Goal: Share content

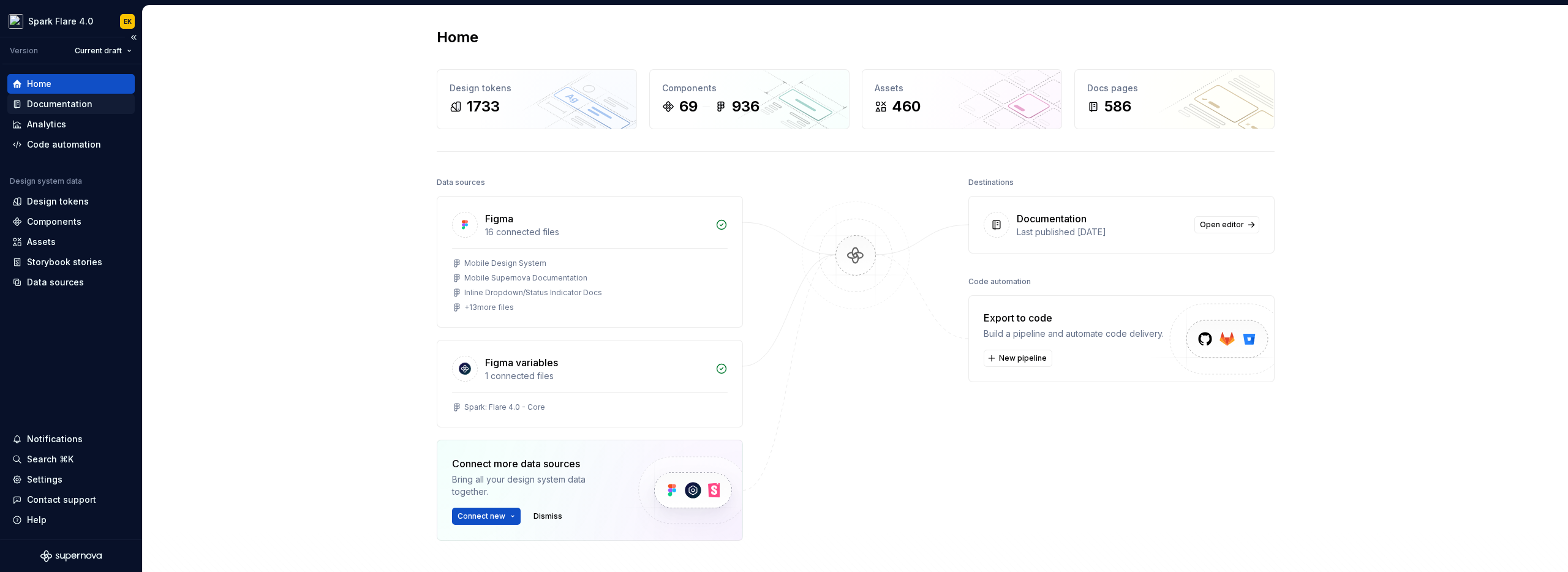
click at [94, 102] on div "Documentation" at bounding box center [70, 104] width 118 height 12
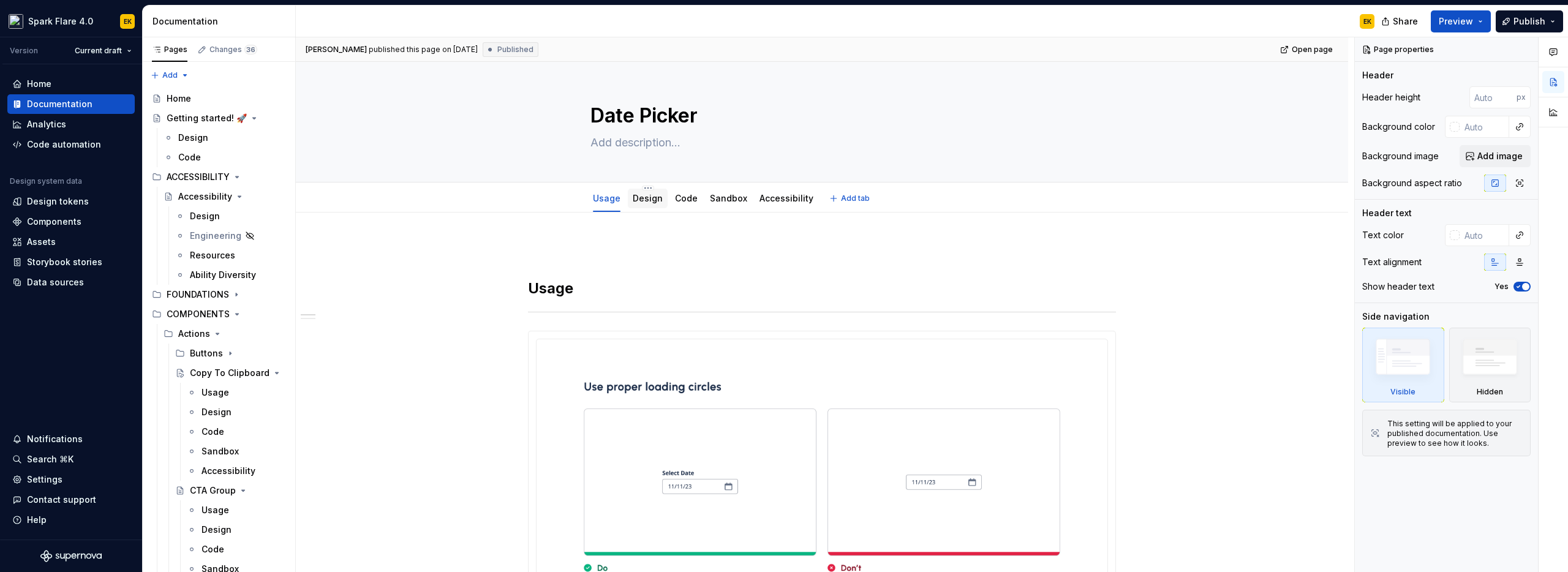
click at [652, 199] on link "Design" at bounding box center [647, 198] width 30 height 11
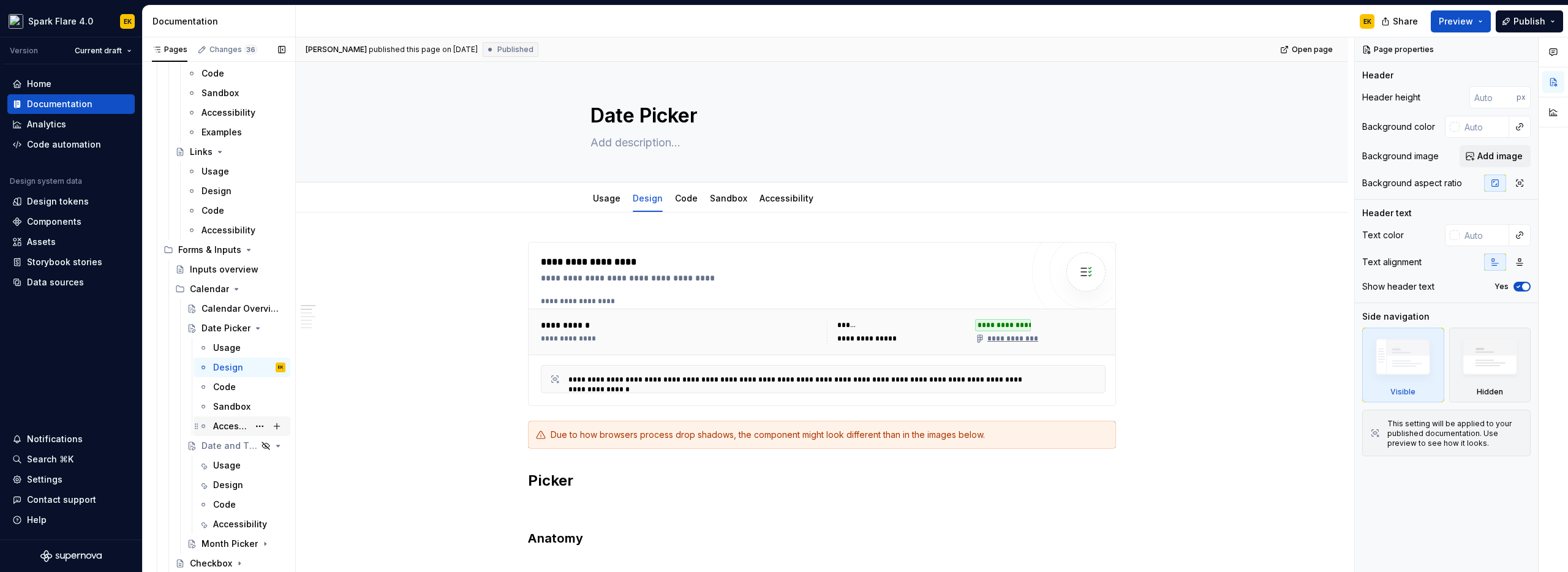
scroll to position [589, 0]
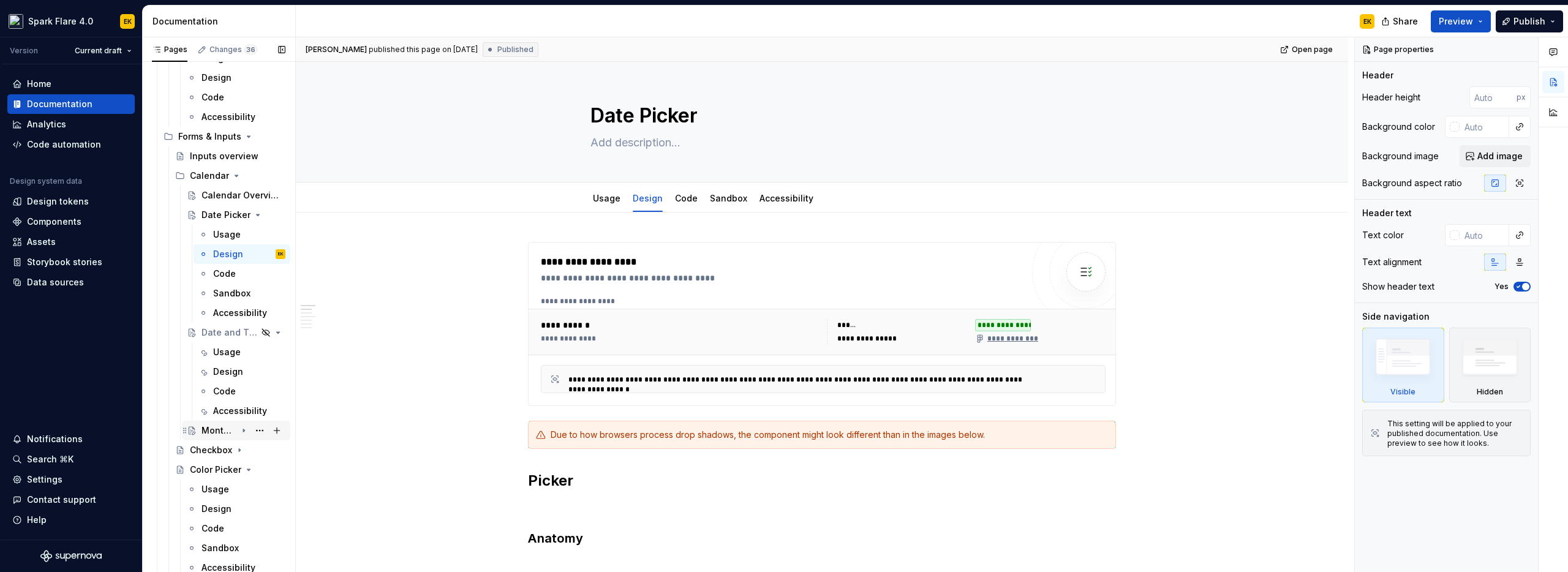
click at [214, 429] on div "Month Picker" at bounding box center [219, 430] width 35 height 12
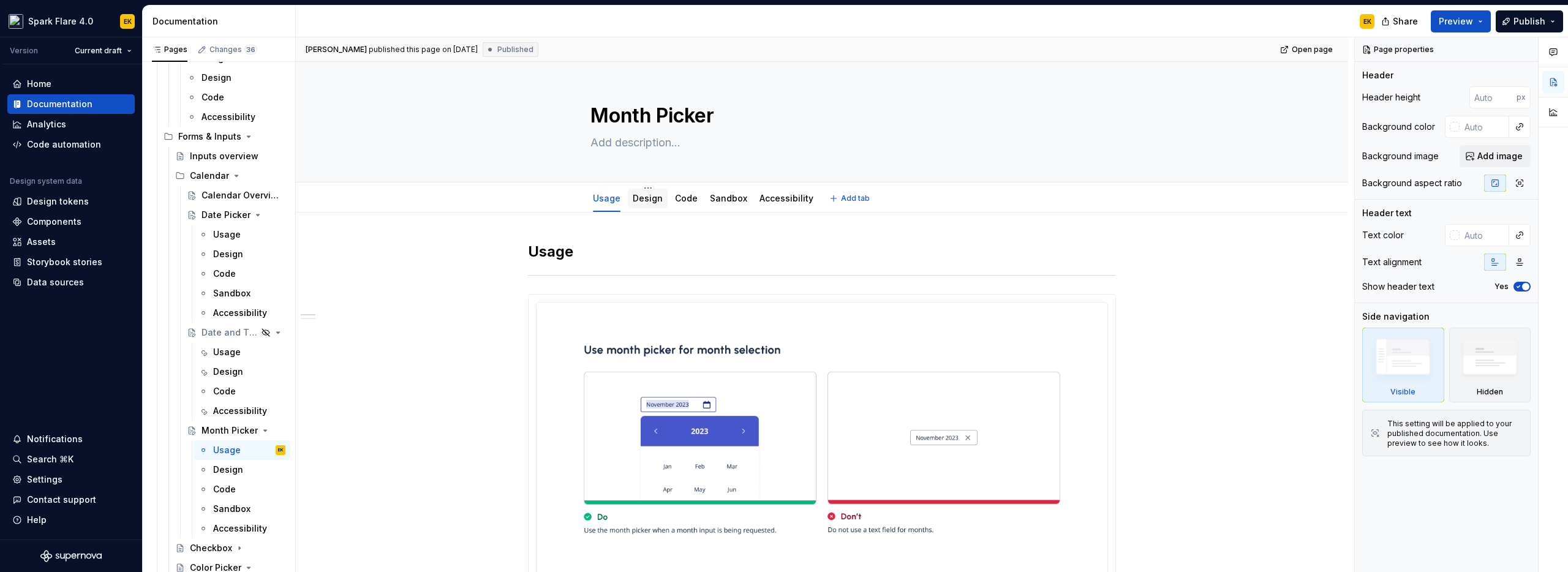
click at [644, 202] on link "Design" at bounding box center [647, 198] width 30 height 11
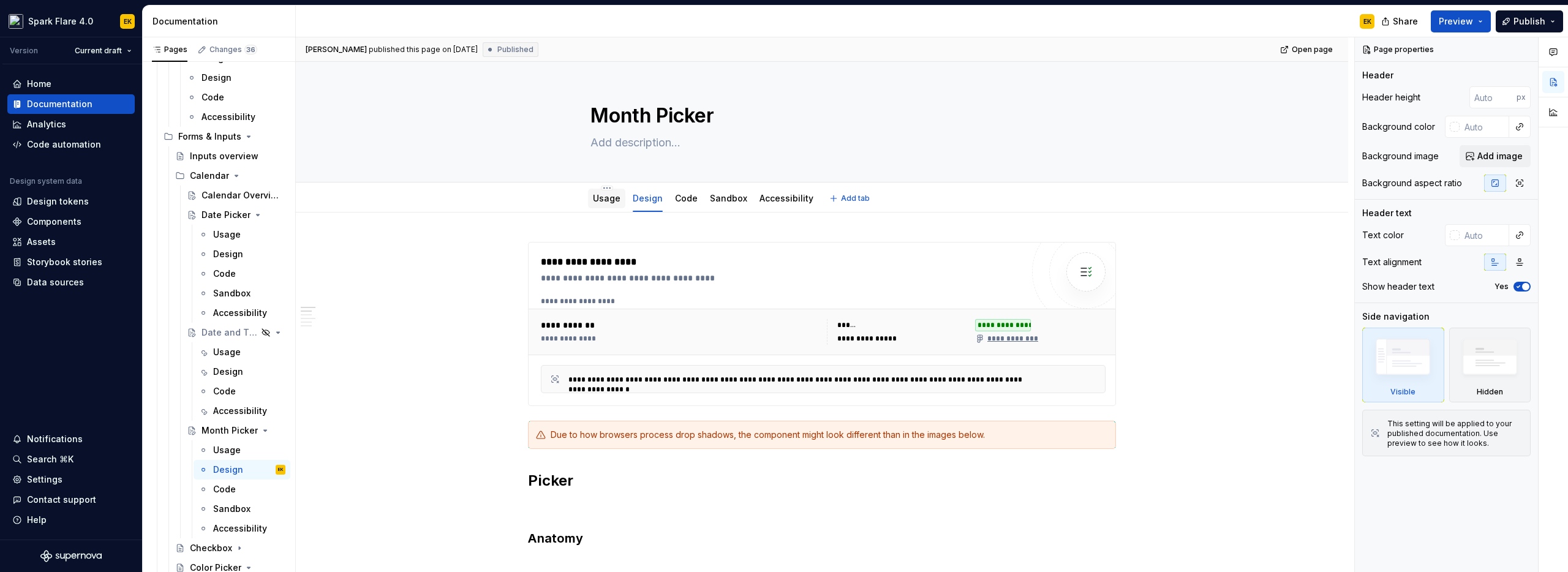
click at [619, 200] on div "Usage" at bounding box center [607, 199] width 38 height 20
click at [608, 203] on div "Usage" at bounding box center [607, 198] width 28 height 12
click at [605, 193] on link "Usage" at bounding box center [607, 198] width 28 height 11
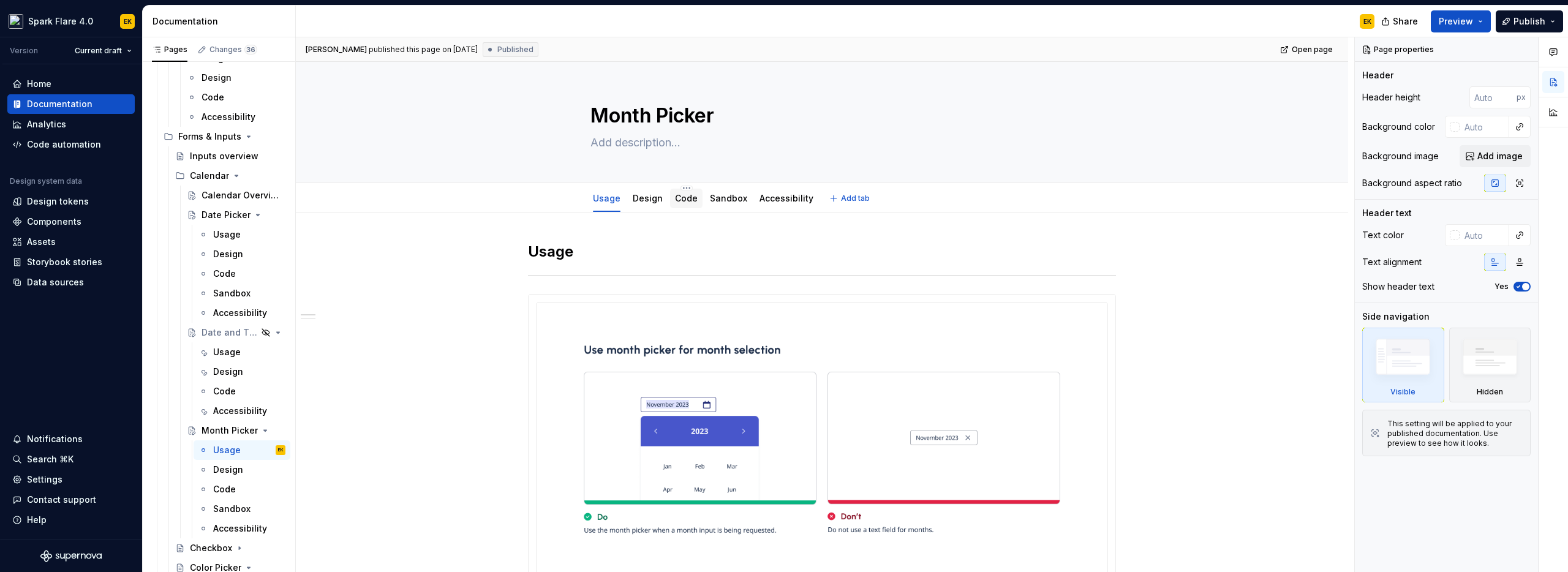
click at [670, 200] on div "Code" at bounding box center [686, 199] width 33 height 20
click at [641, 205] on div "Design" at bounding box center [647, 198] width 30 height 15
click at [646, 206] on div "Design" at bounding box center [647, 199] width 40 height 20
click at [636, 202] on link "Design" at bounding box center [647, 198] width 30 height 11
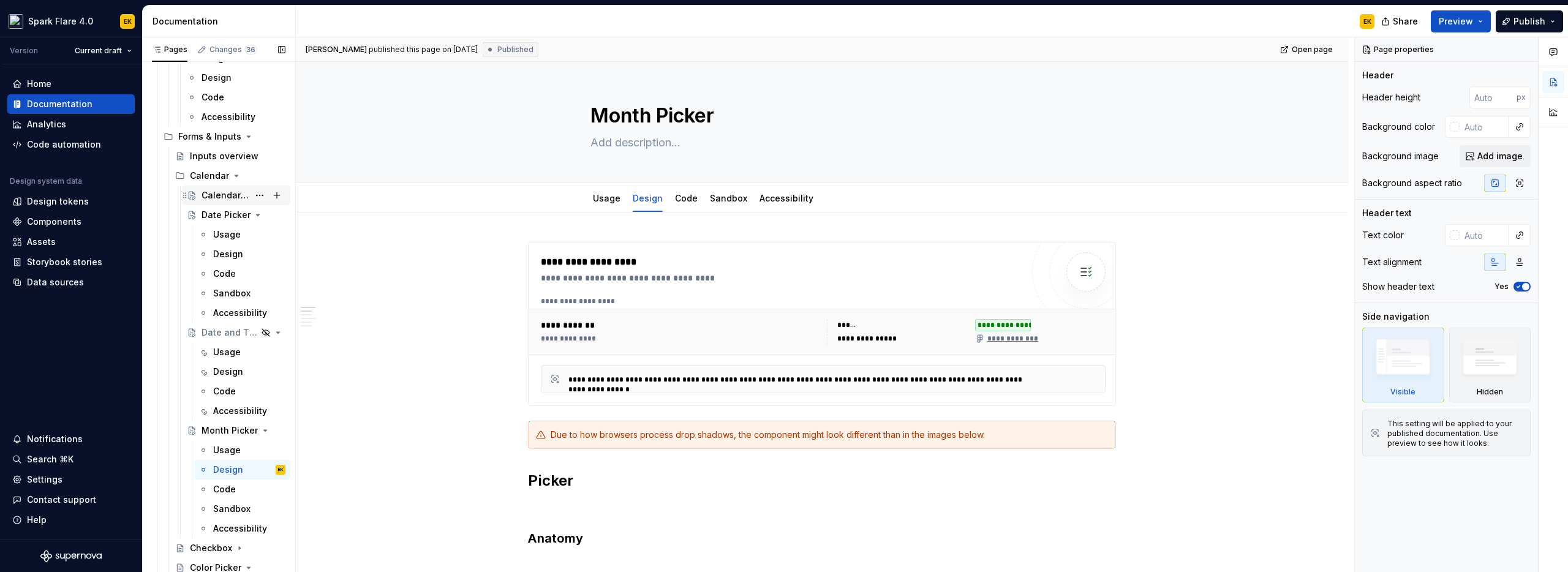
click at [228, 202] on div "Calendar Overview" at bounding box center [244, 195] width 84 height 17
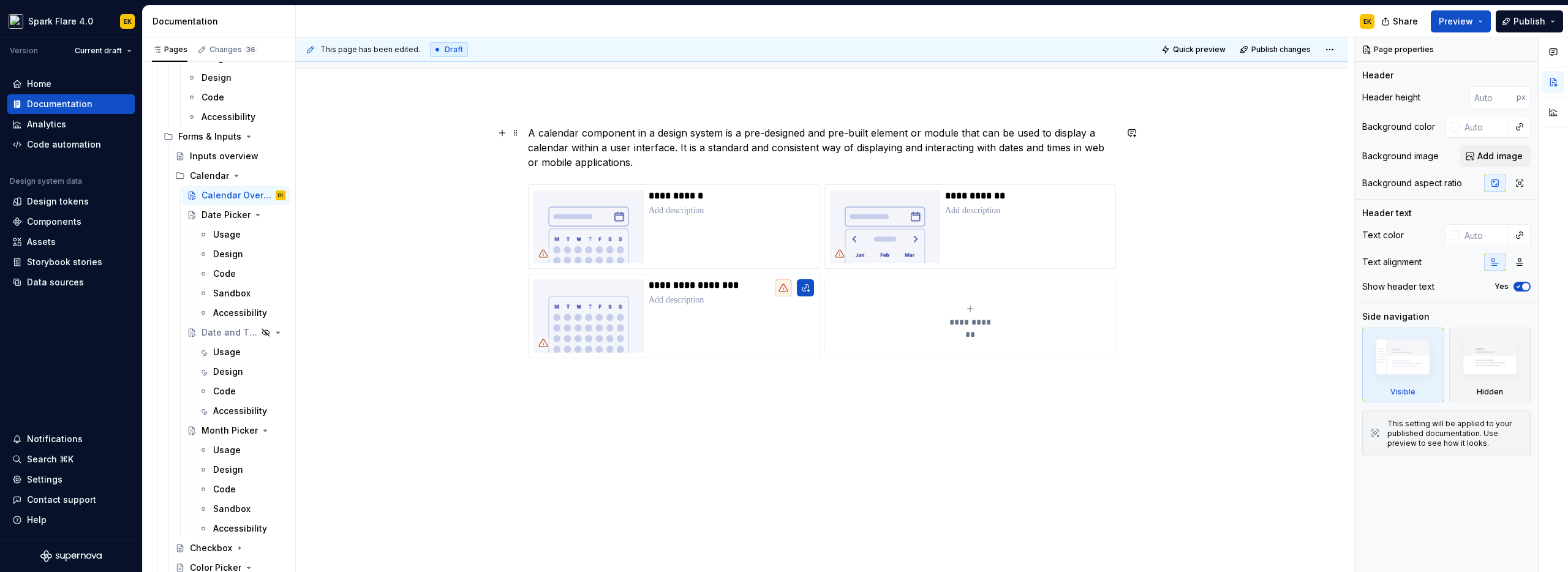
scroll to position [115, 0]
click at [221, 219] on div "Date Picker" at bounding box center [219, 215] width 35 height 12
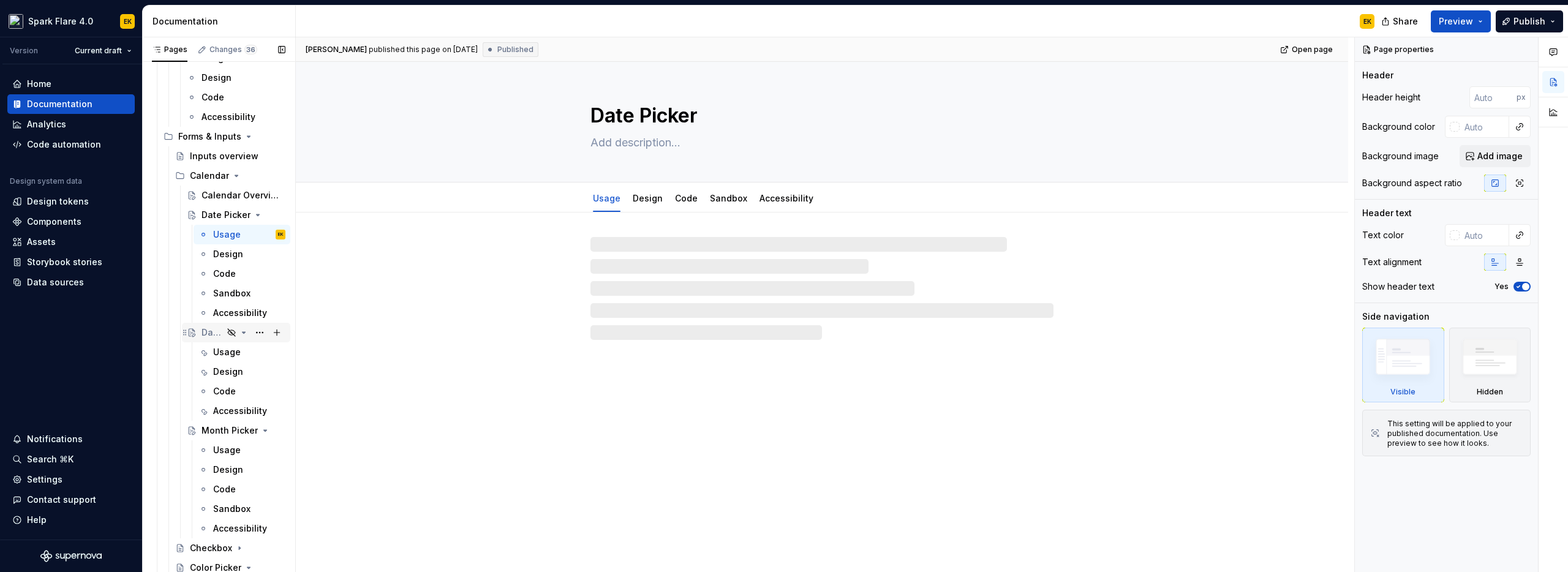
click at [227, 334] on icon "Page tree" at bounding box center [232, 333] width 10 height 10
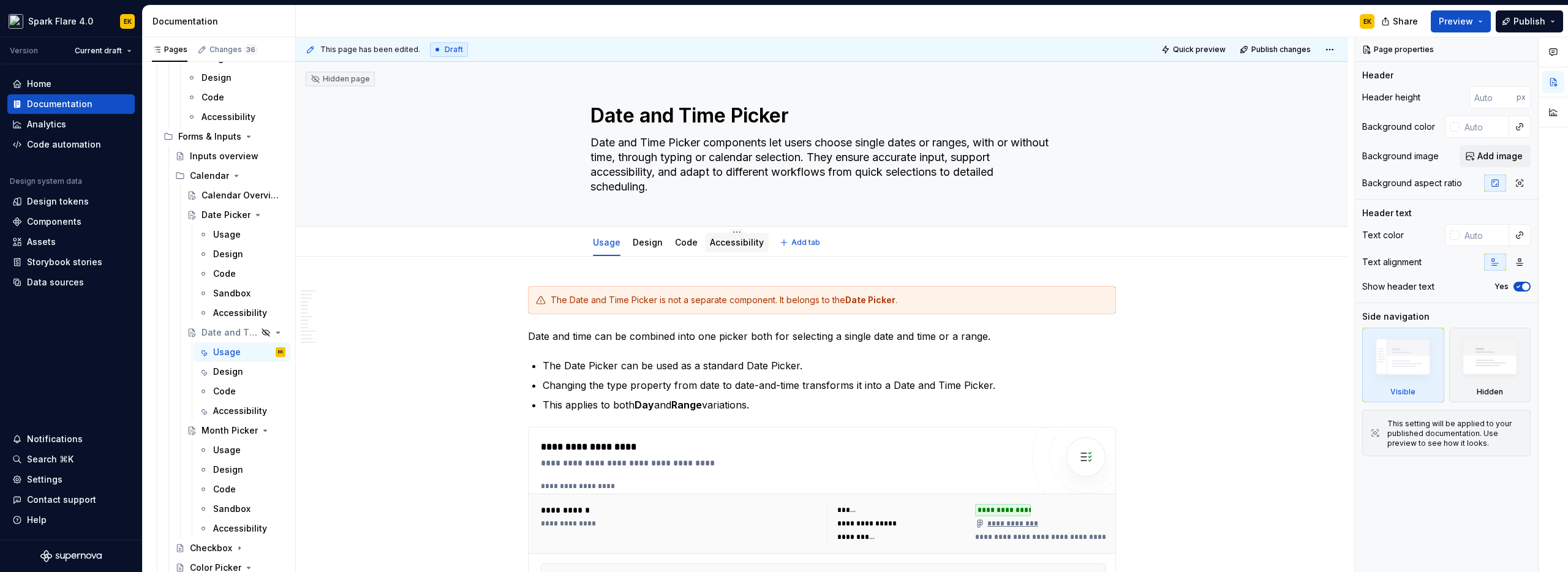
click at [728, 241] on link "Accessibility" at bounding box center [736, 241] width 53 height 11
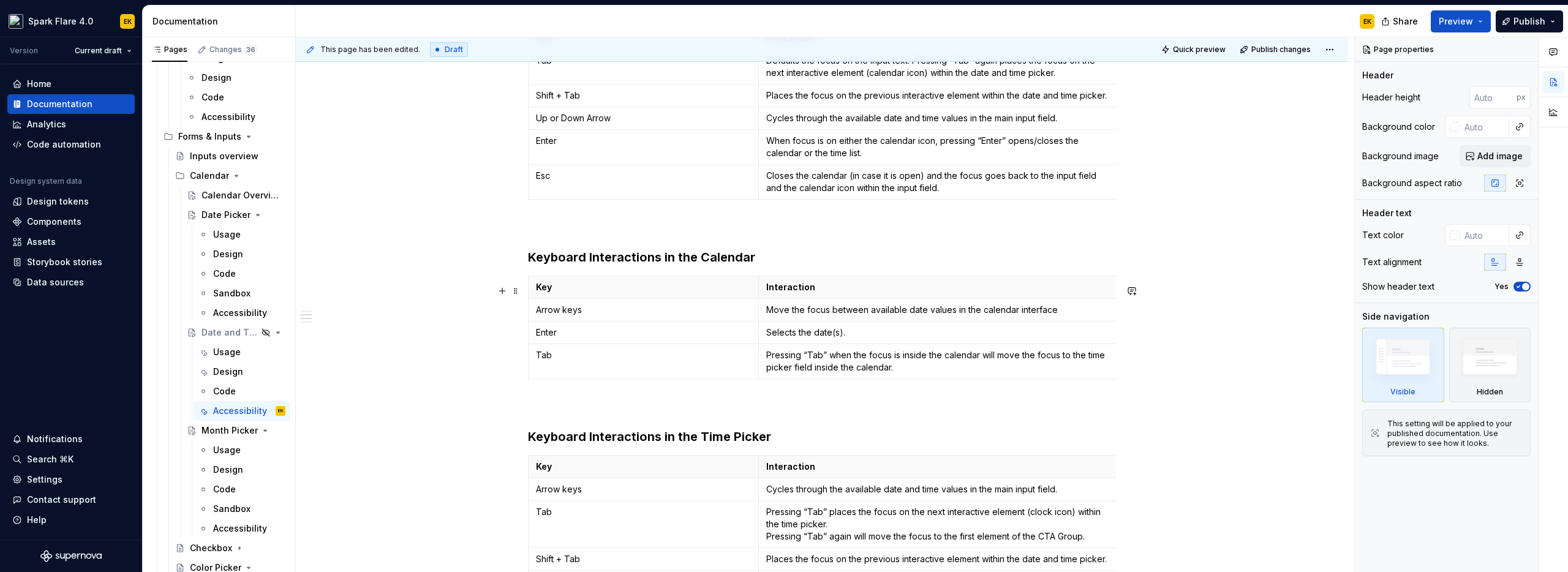
scroll to position [632, 0]
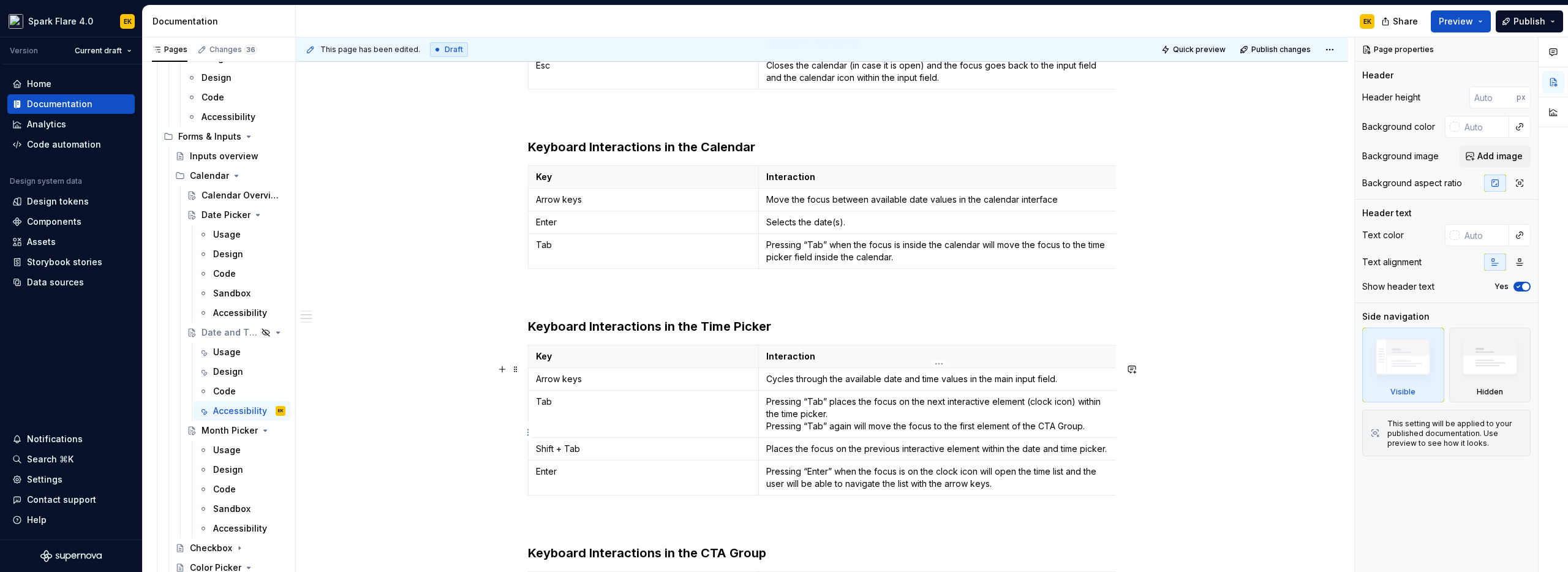
type textarea "*"
click at [774, 334] on h3 "Keyboard Interactions in the Time Picker" at bounding box center [822, 326] width 588 height 17
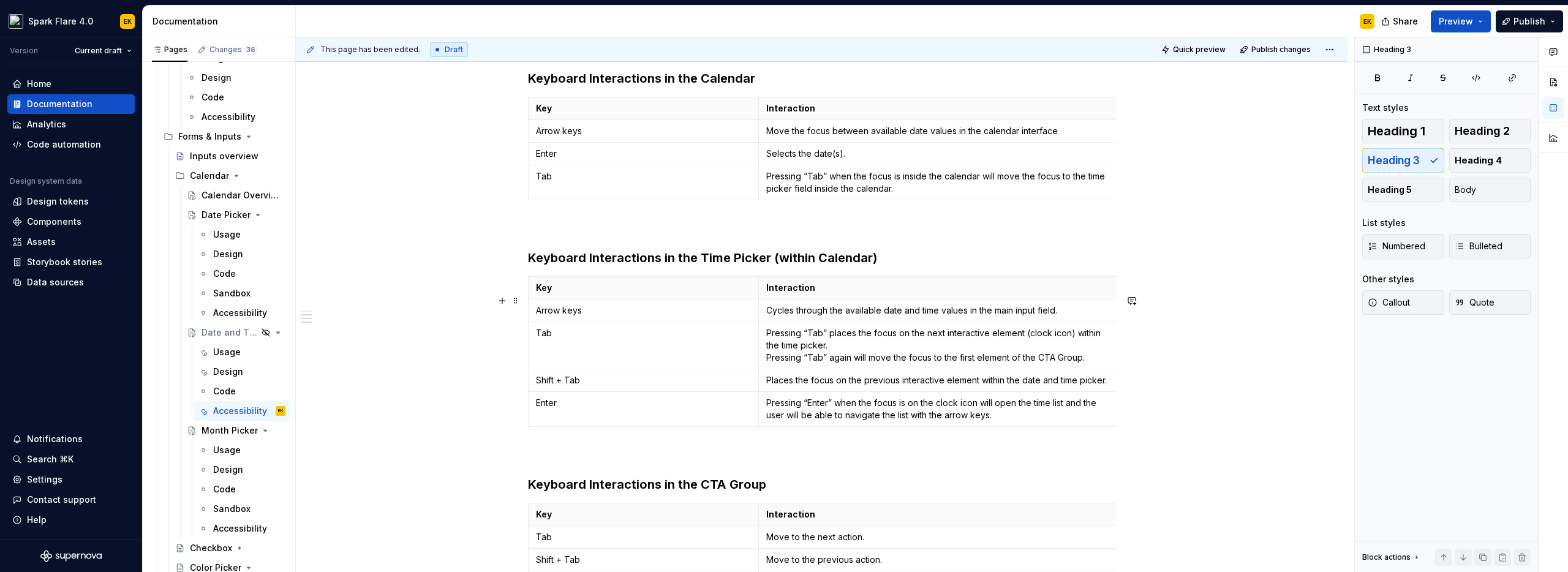
scroll to position [711, 0]
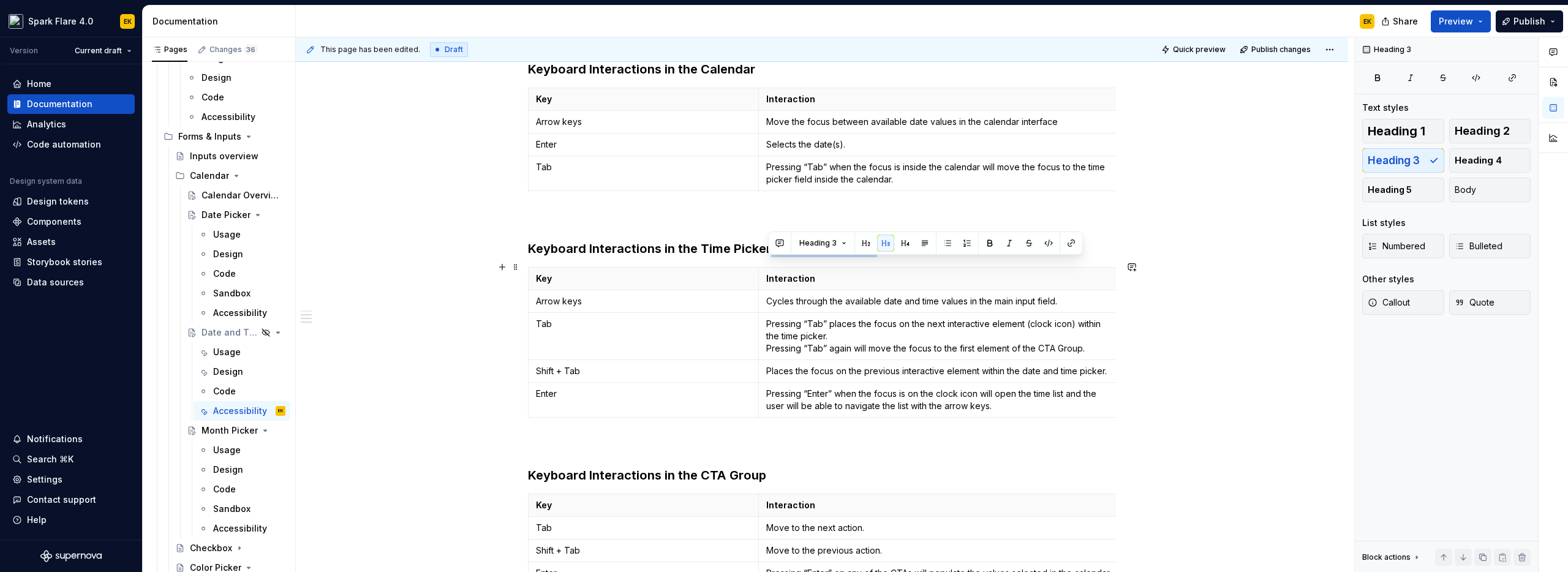
drag, startPoint x: 768, startPoint y: 261, endPoint x: 907, endPoint y: 267, distance: 139.1
click at [907, 257] on h3 "Keyboard Interactions in the Time Picker (within Calendar)" at bounding box center [822, 247] width 588 height 17
click at [1010, 412] on p "Pressing “Enter” when the focus is on the clock icon will open the time list an…" at bounding box center [939, 400] width 346 height 25
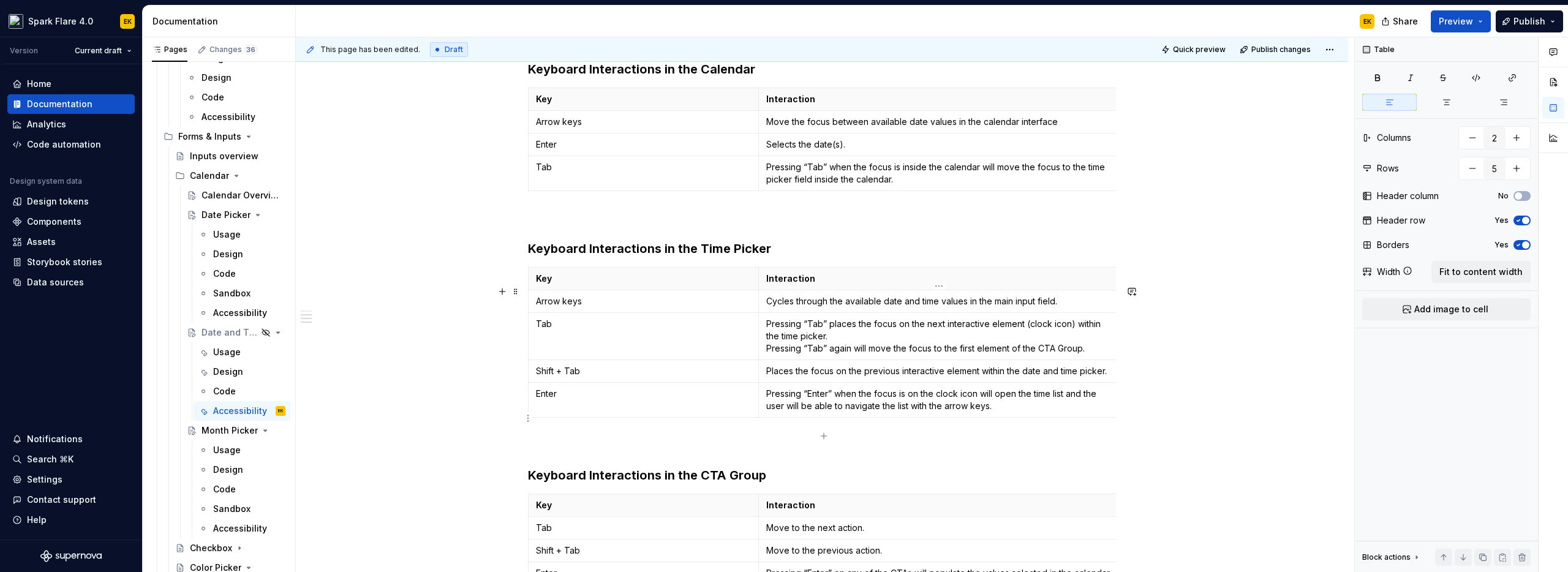
click at [1065, 412] on p "Pressing “Enter” when the focus is on the clock icon will open the time list an…" at bounding box center [939, 400] width 346 height 25
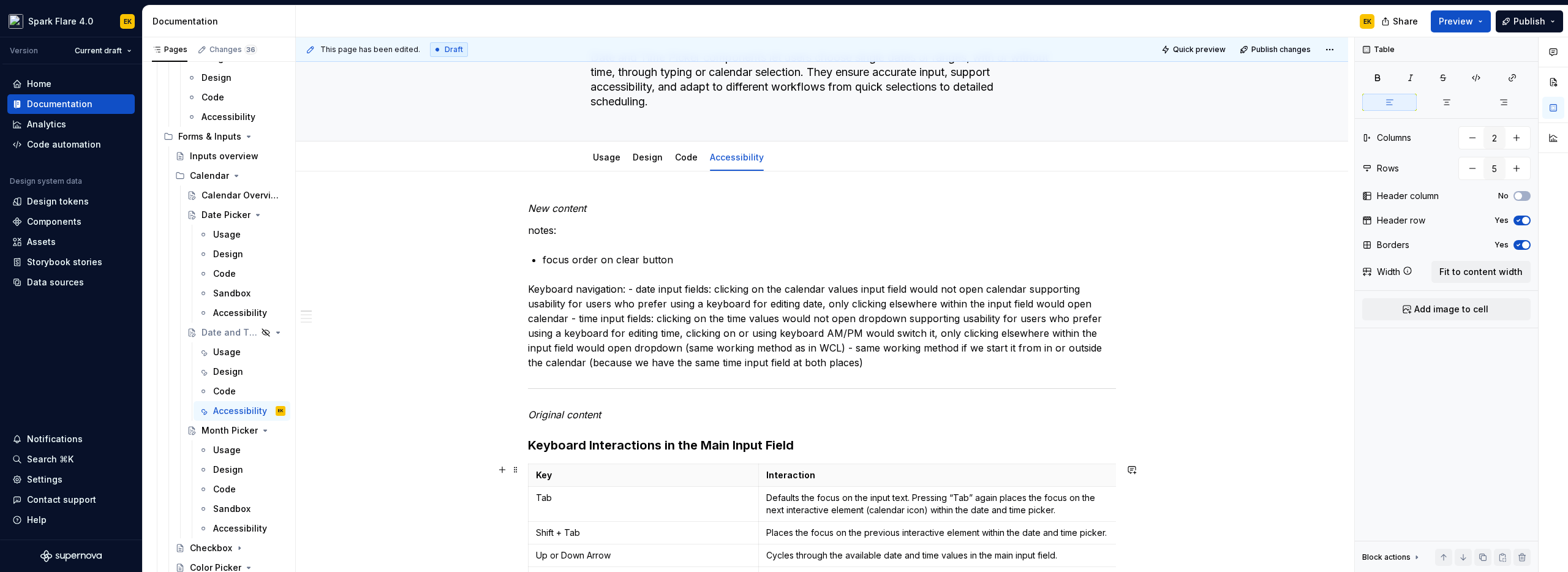
scroll to position [84, 0]
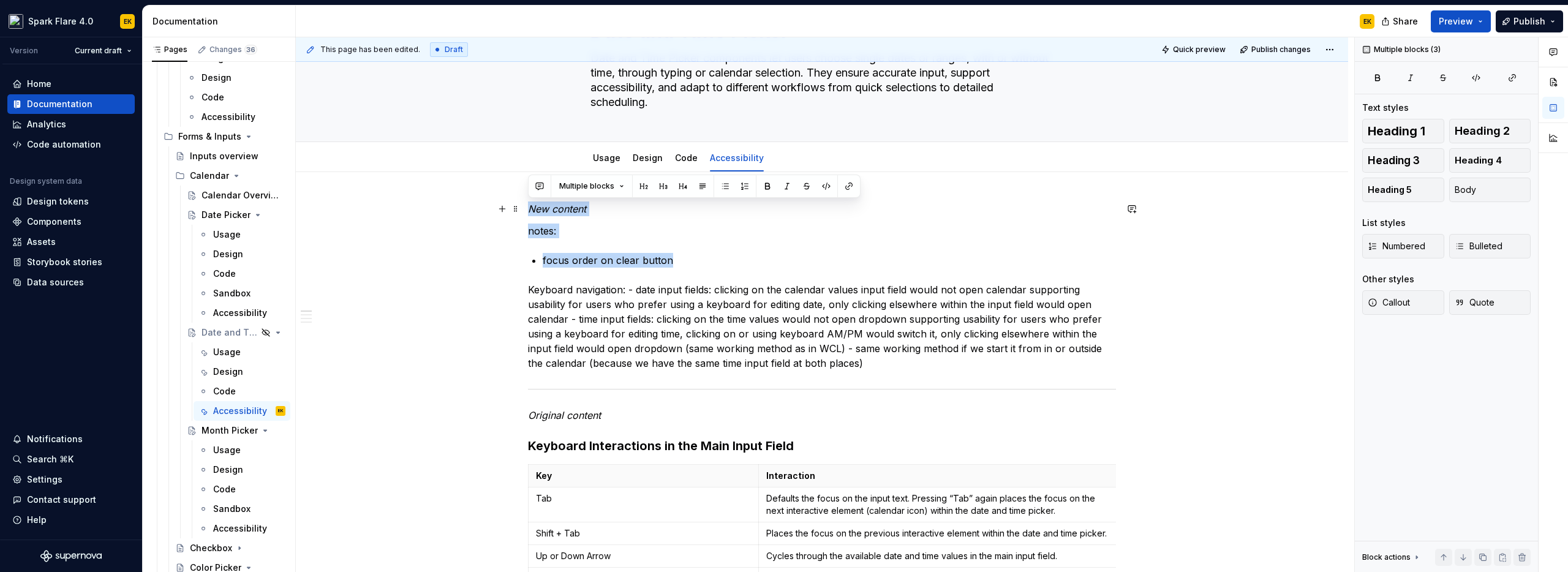
drag, startPoint x: 684, startPoint y: 261, endPoint x: 490, endPoint y: 203, distance: 202.5
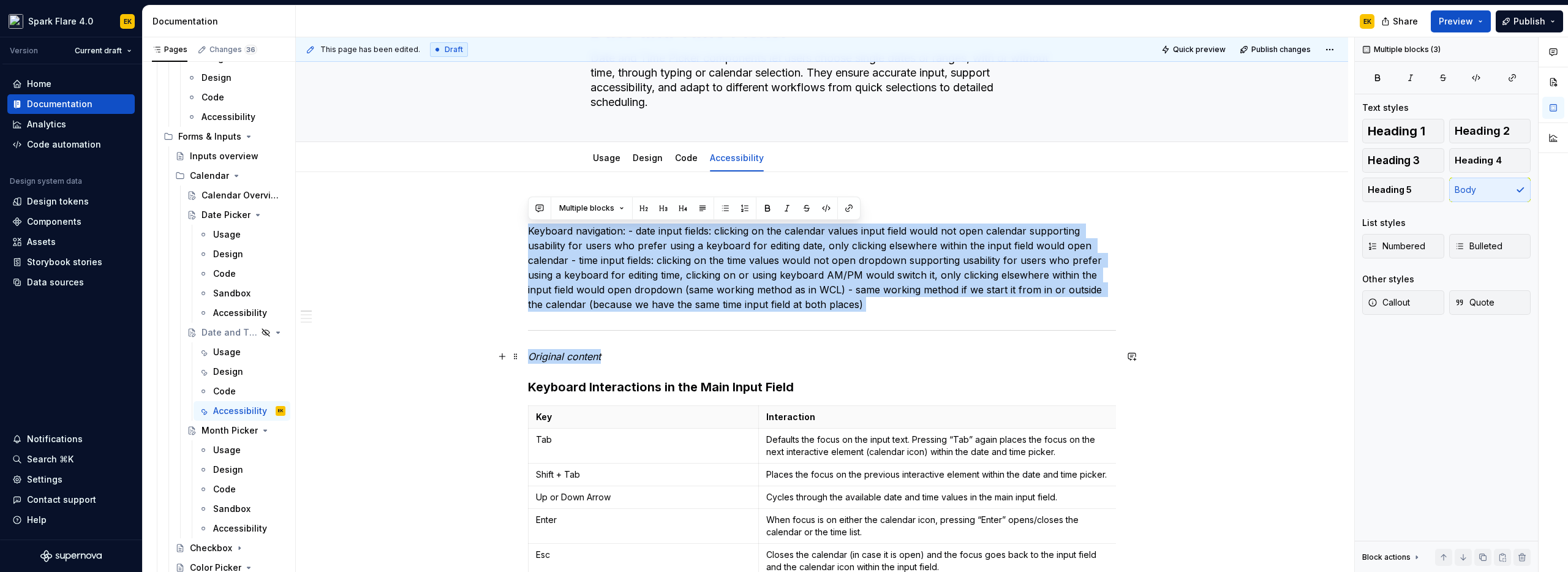
drag, startPoint x: 529, startPoint y: 230, endPoint x: 608, endPoint y: 356, distance: 148.7
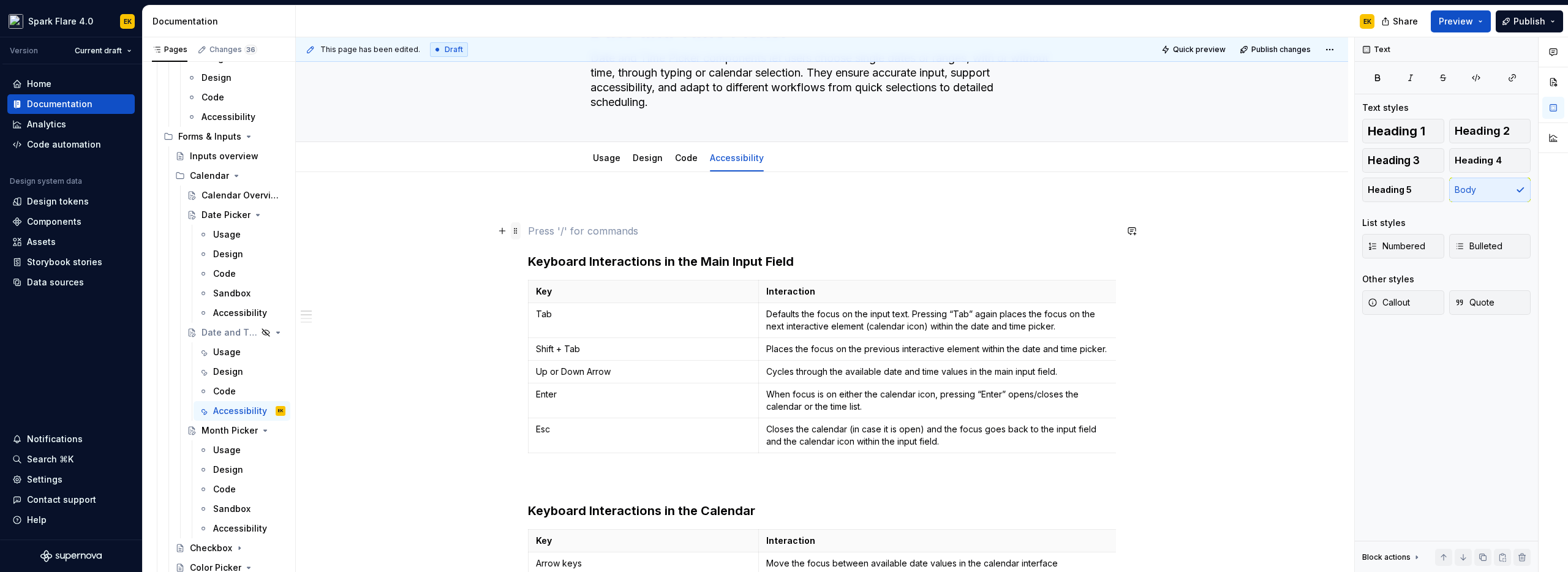
click at [516, 233] on span at bounding box center [516, 231] width 10 height 17
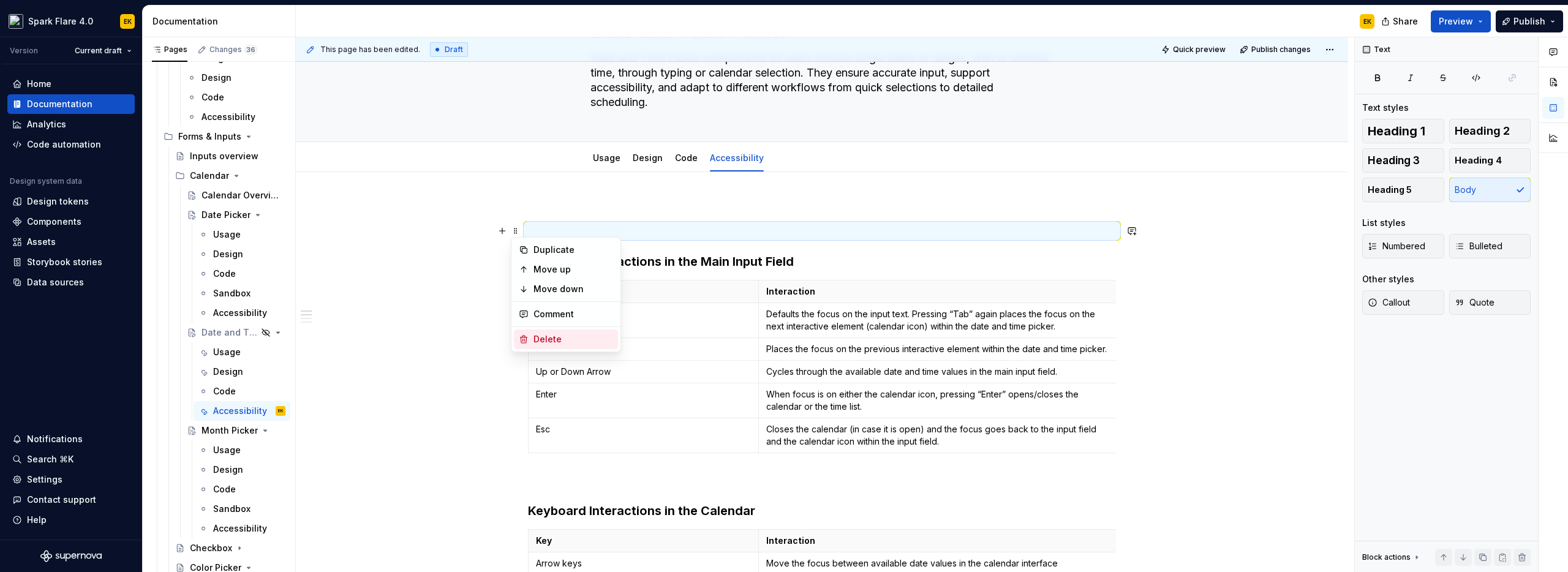
click at [542, 339] on div "Delete" at bounding box center [573, 339] width 79 height 12
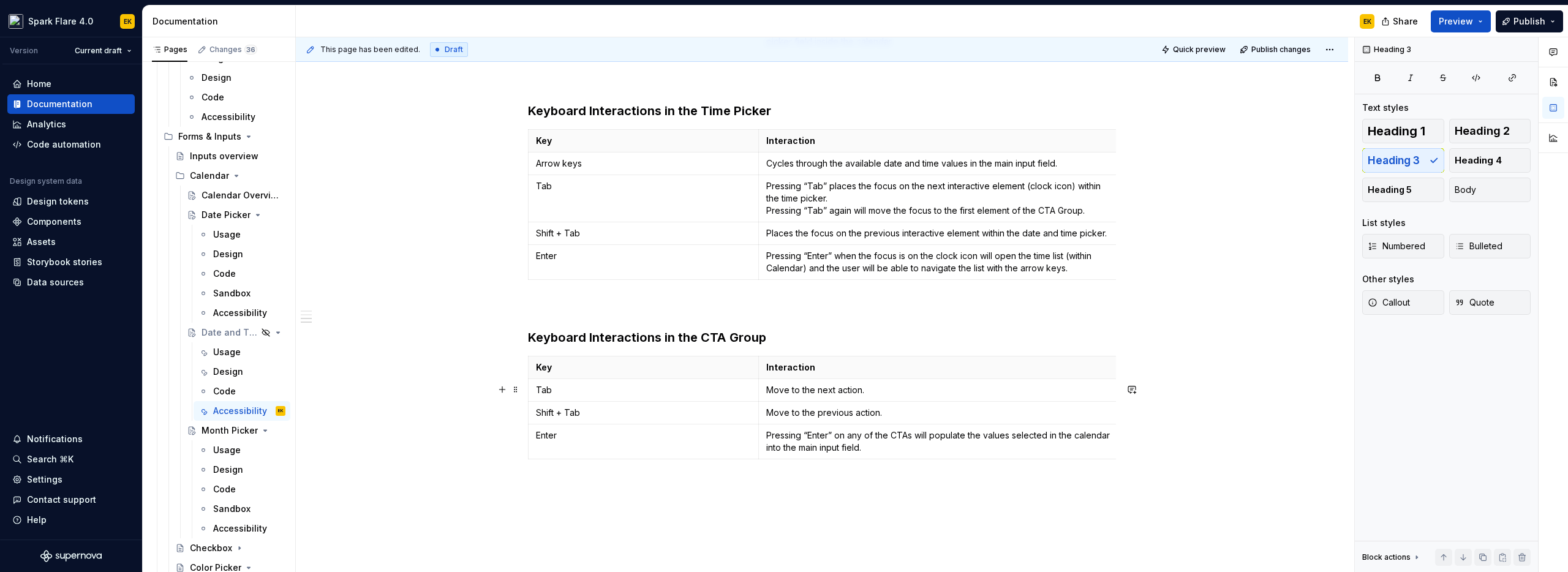
scroll to position [786, 0]
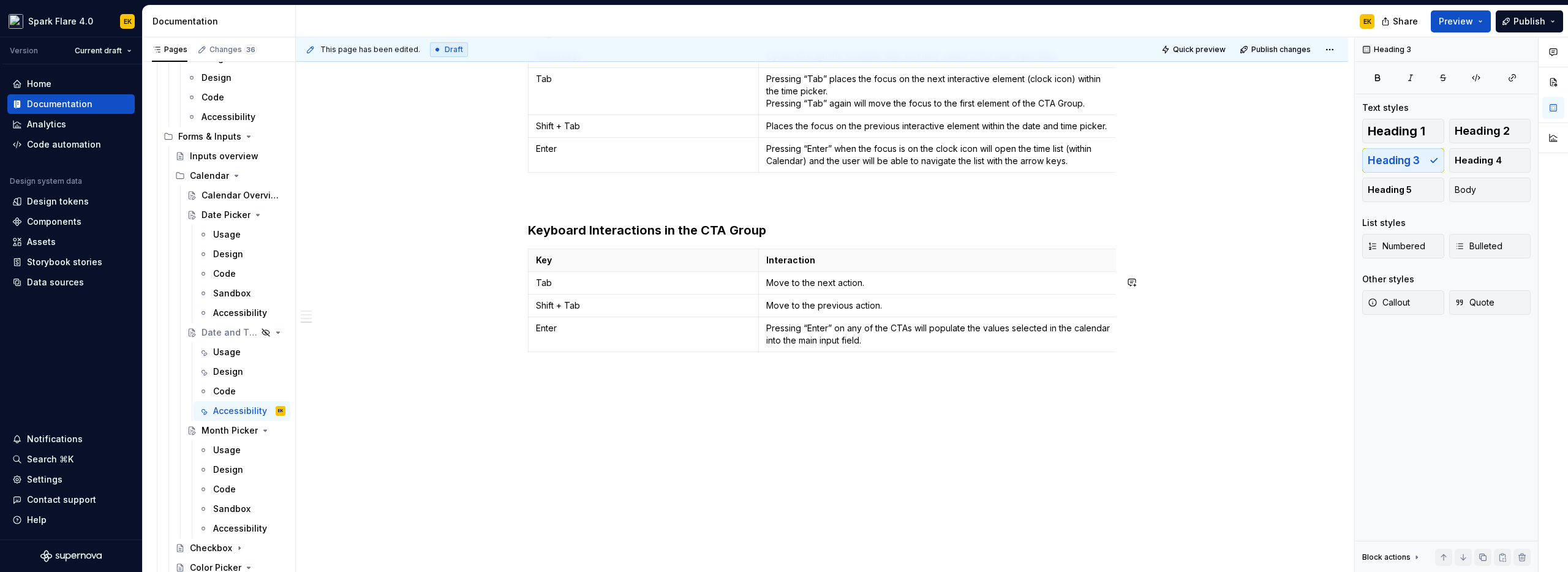
click at [661, 381] on p at bounding box center [822, 378] width 588 height 15
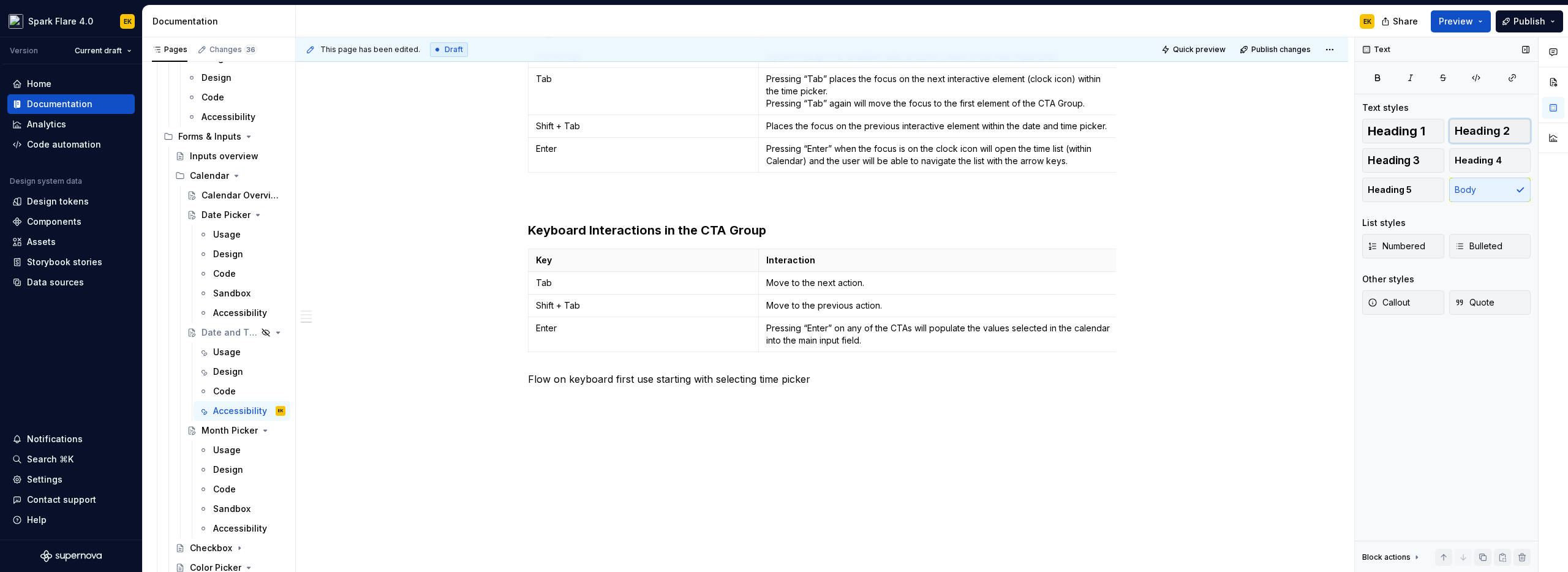
click at [1503, 130] on span "Heading 2" at bounding box center [1482, 131] width 55 height 12
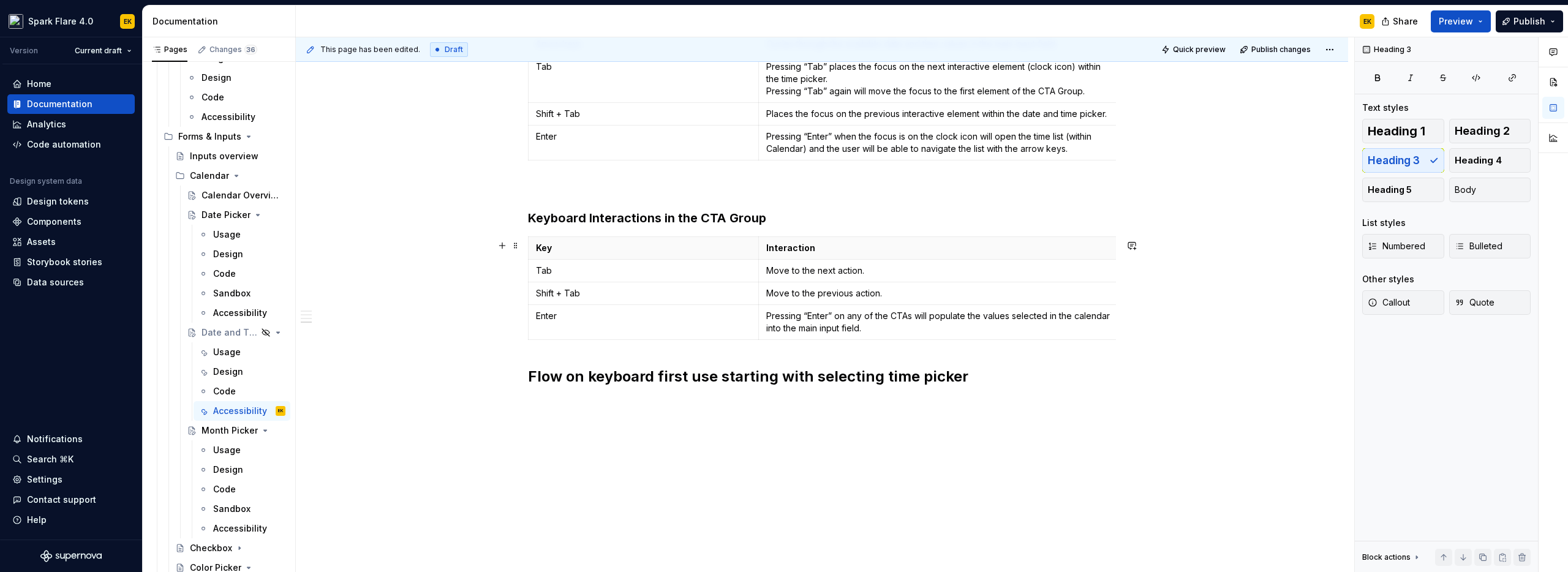
click at [743, 221] on h3 "Keyboard Interactions in the CTA Group" at bounding box center [822, 218] width 588 height 17
click at [1492, 126] on span "Heading 2" at bounding box center [1482, 131] width 55 height 12
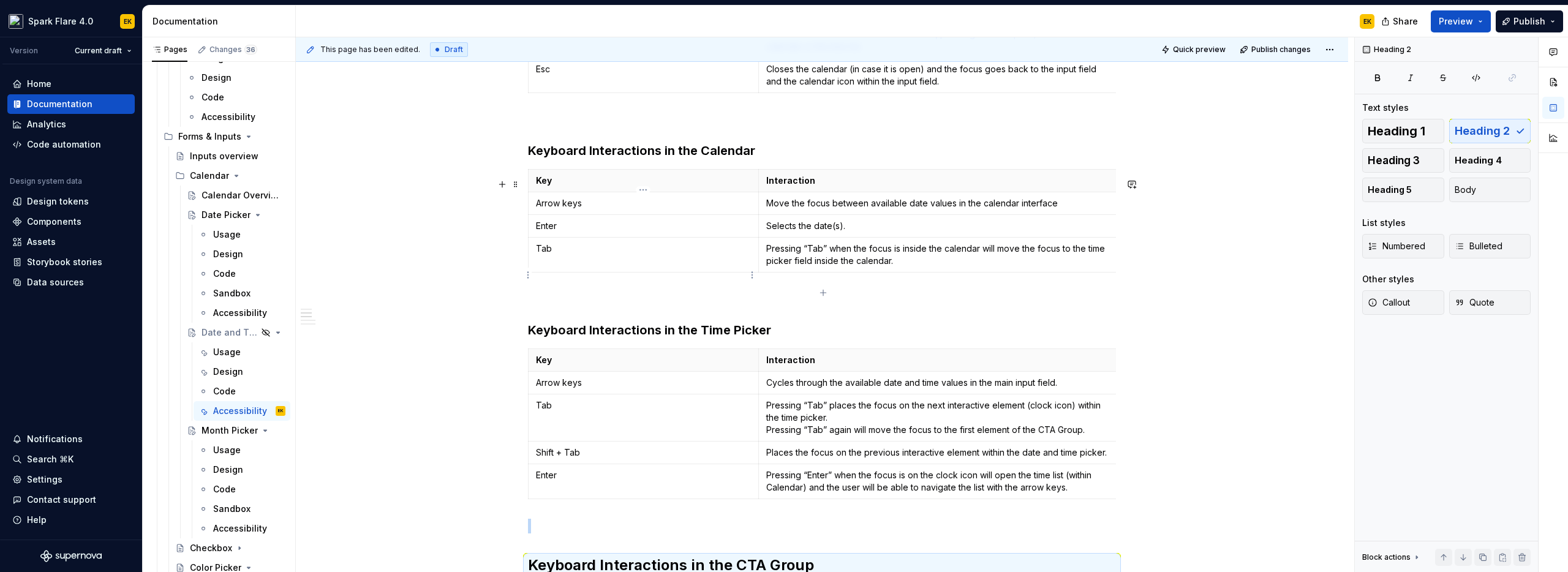
scroll to position [412, 0]
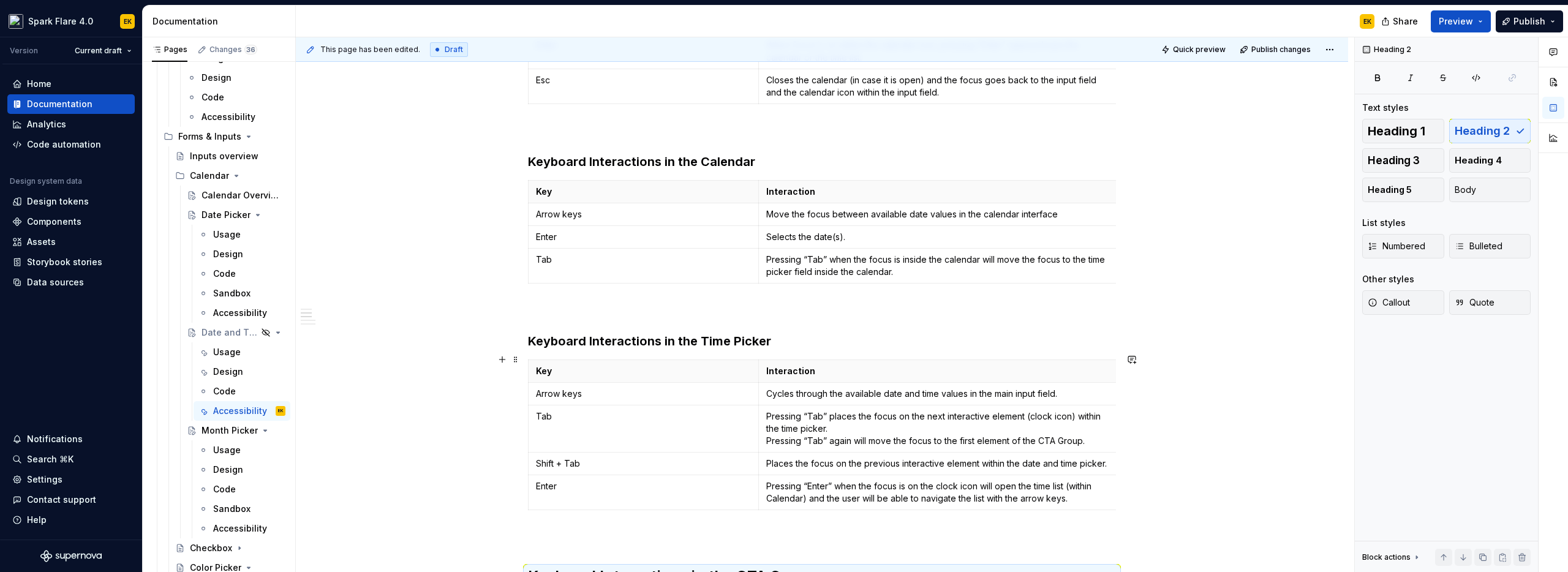
click at [597, 349] on h3 "Keyboard Interactions in the Time Picker" at bounding box center [822, 340] width 588 height 17
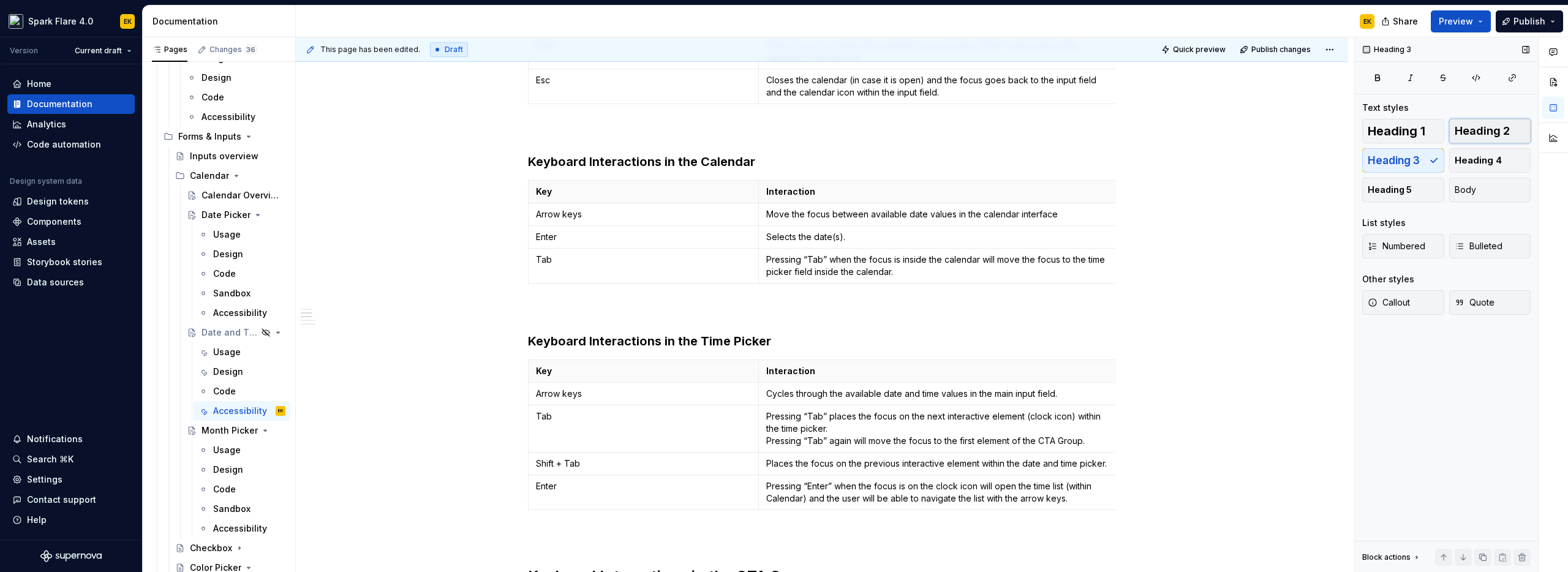
click at [1519, 133] on button "Heading 2" at bounding box center [1490, 131] width 82 height 25
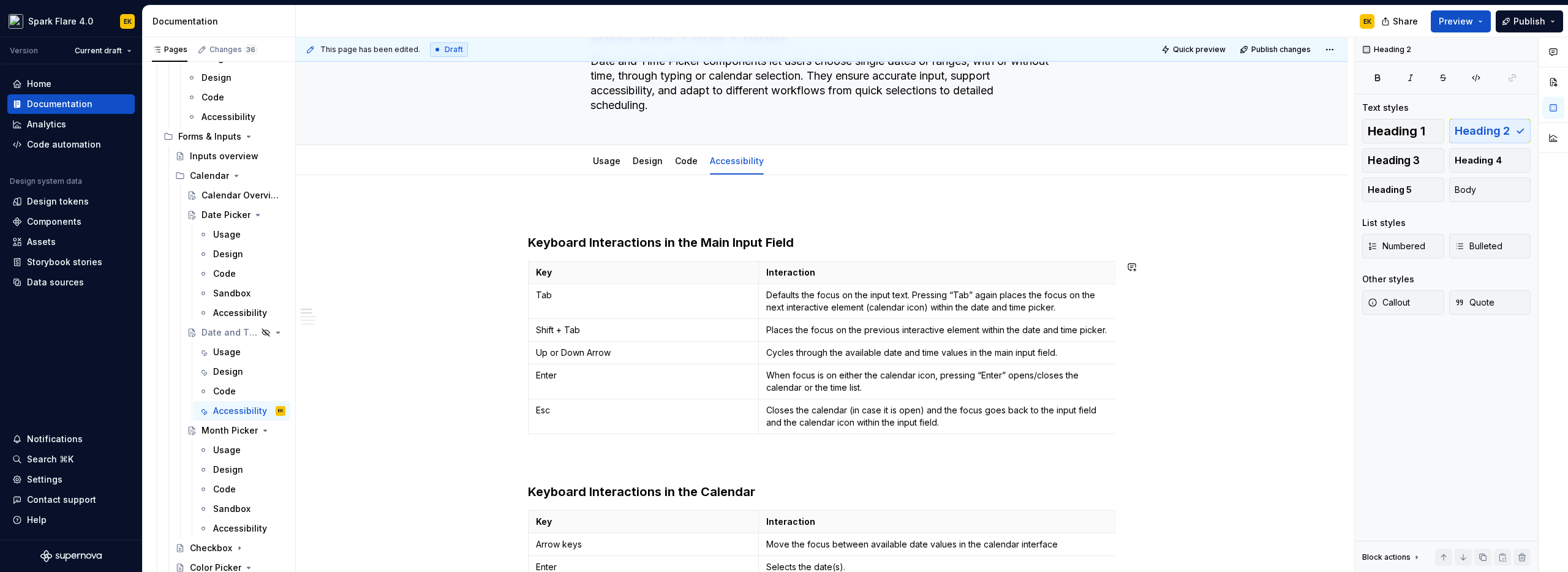
scroll to position [6, 0]
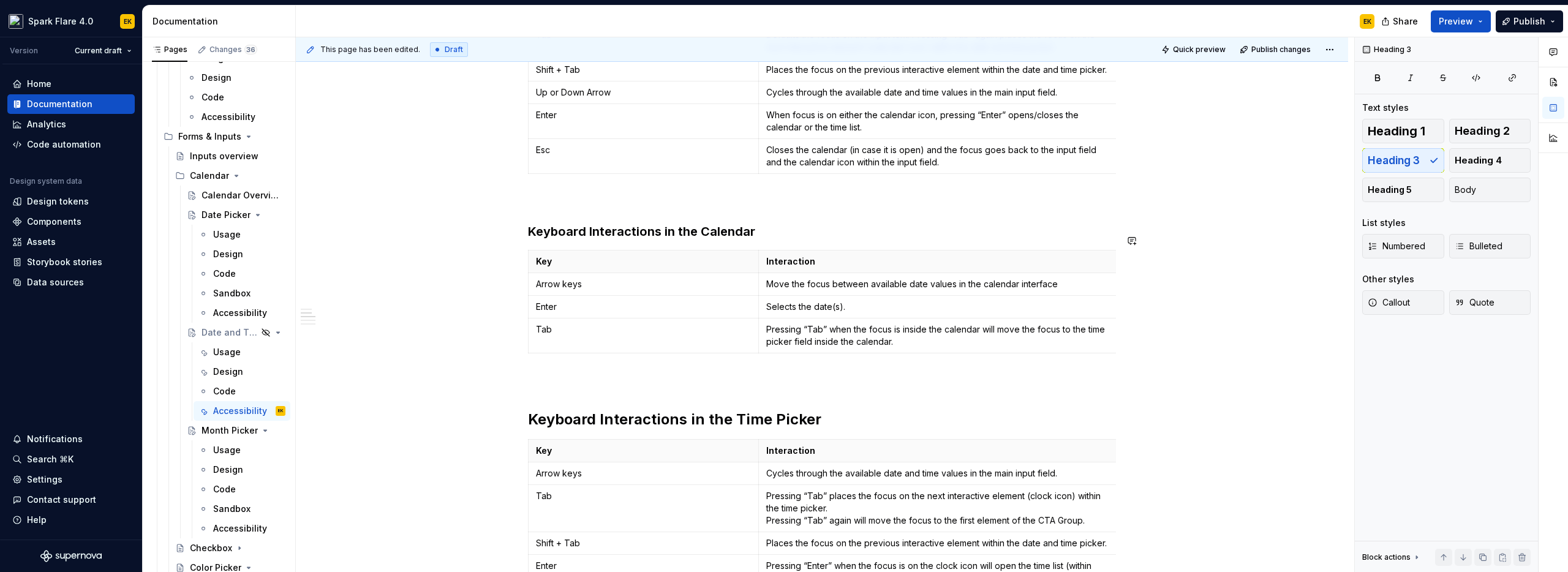
scroll to position [478, 0]
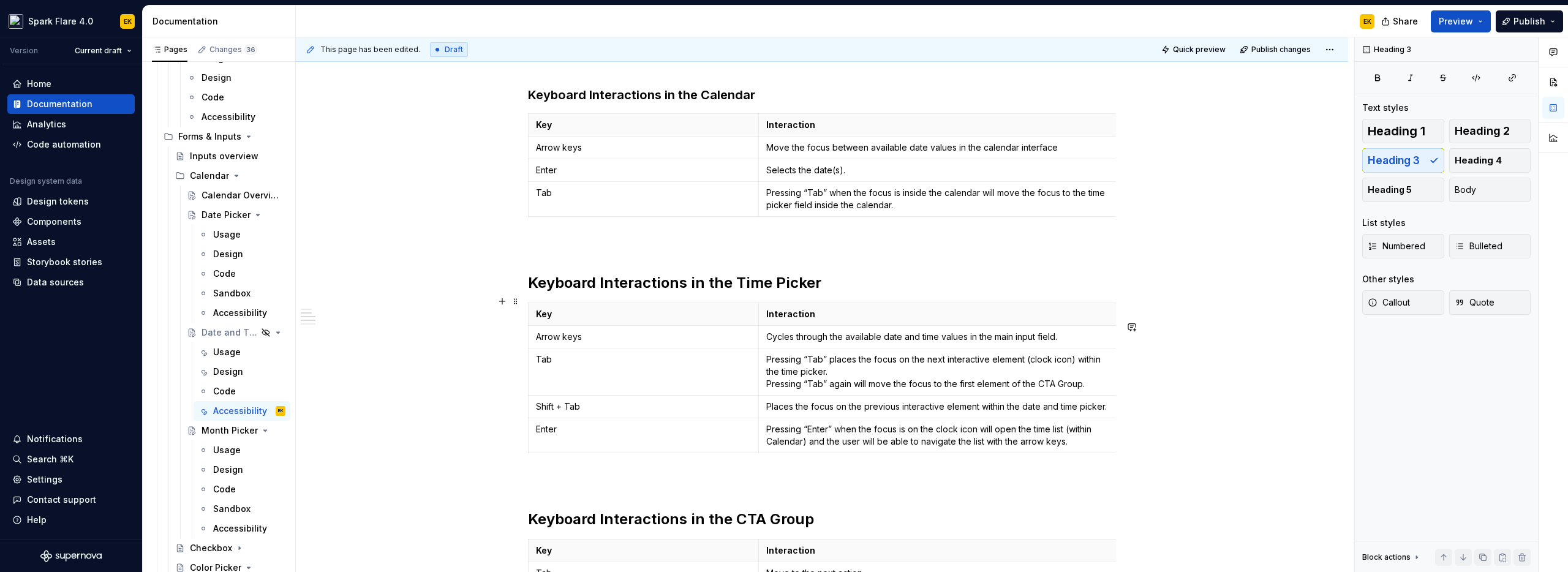
click at [802, 291] on h2 "Keyboard Interactions in the Time Picker" at bounding box center [822, 283] width 588 height 20
click at [1397, 161] on span "Heading 3" at bounding box center [1393, 160] width 52 height 12
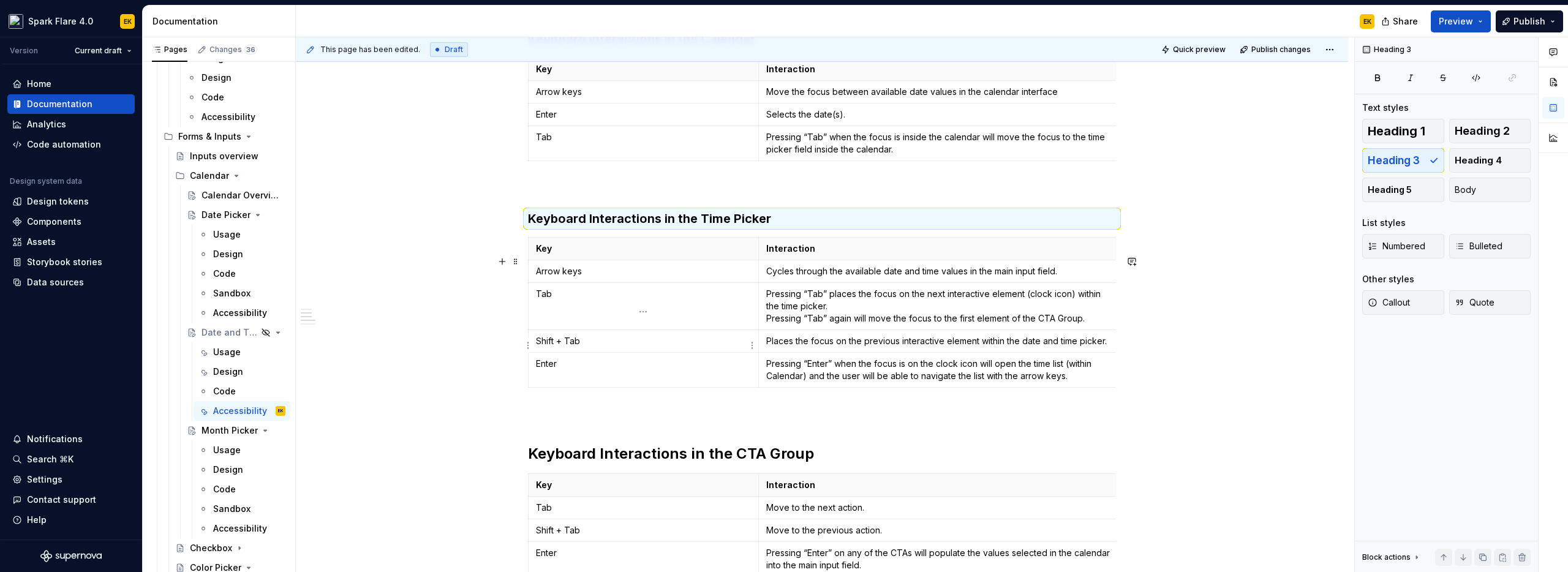
scroll to position [593, 0]
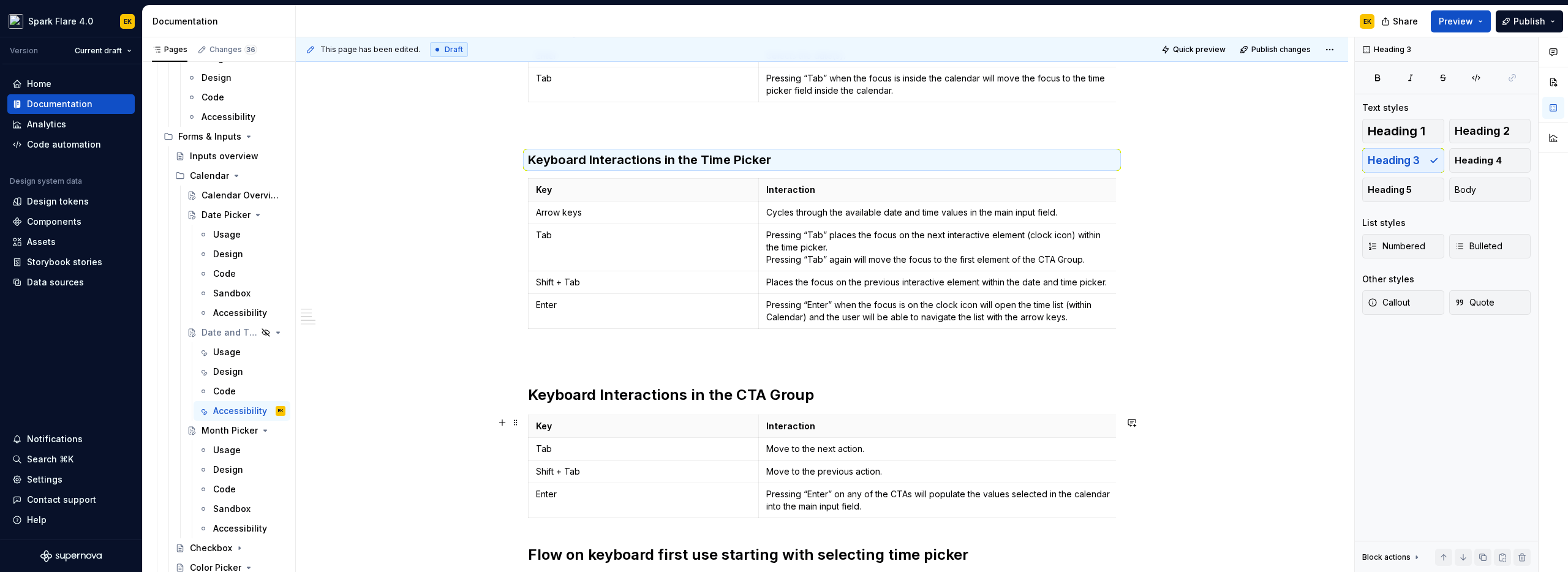
click at [683, 405] on h2 "Keyboard Interactions in the CTA Group" at bounding box center [822, 395] width 588 height 20
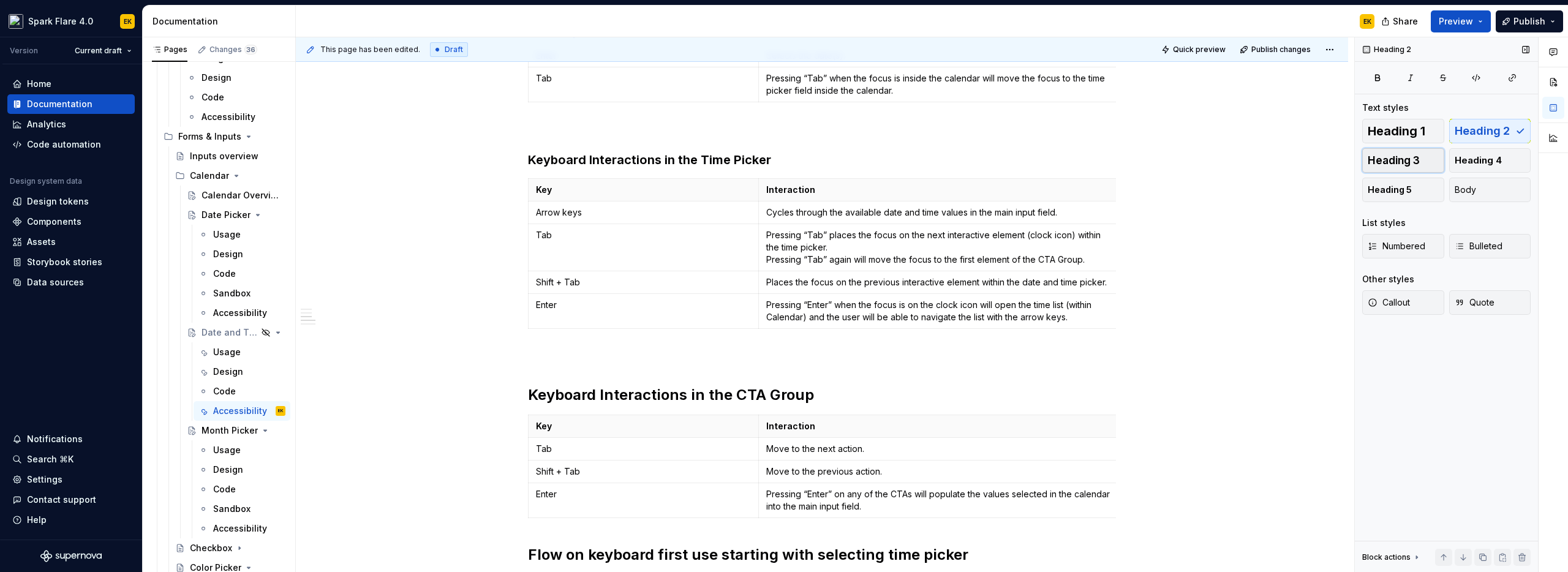
click at [1424, 156] on button "Heading 3" at bounding box center [1403, 160] width 82 height 25
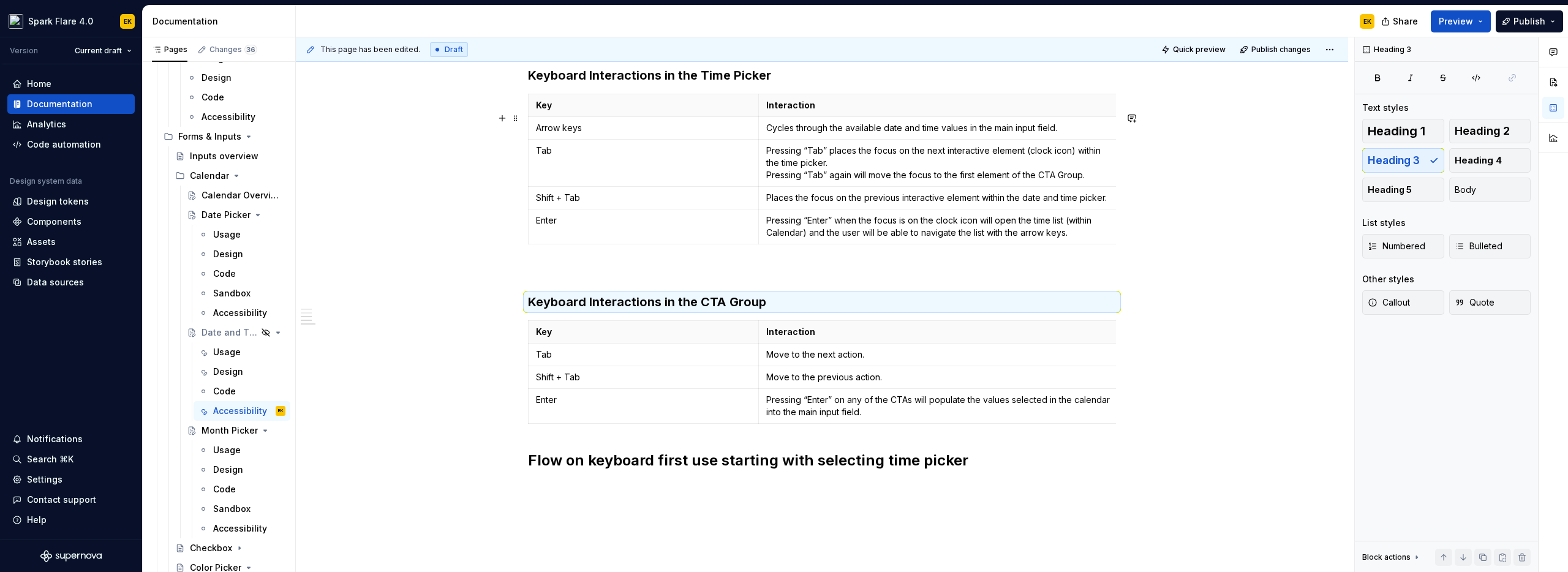
scroll to position [798, 0]
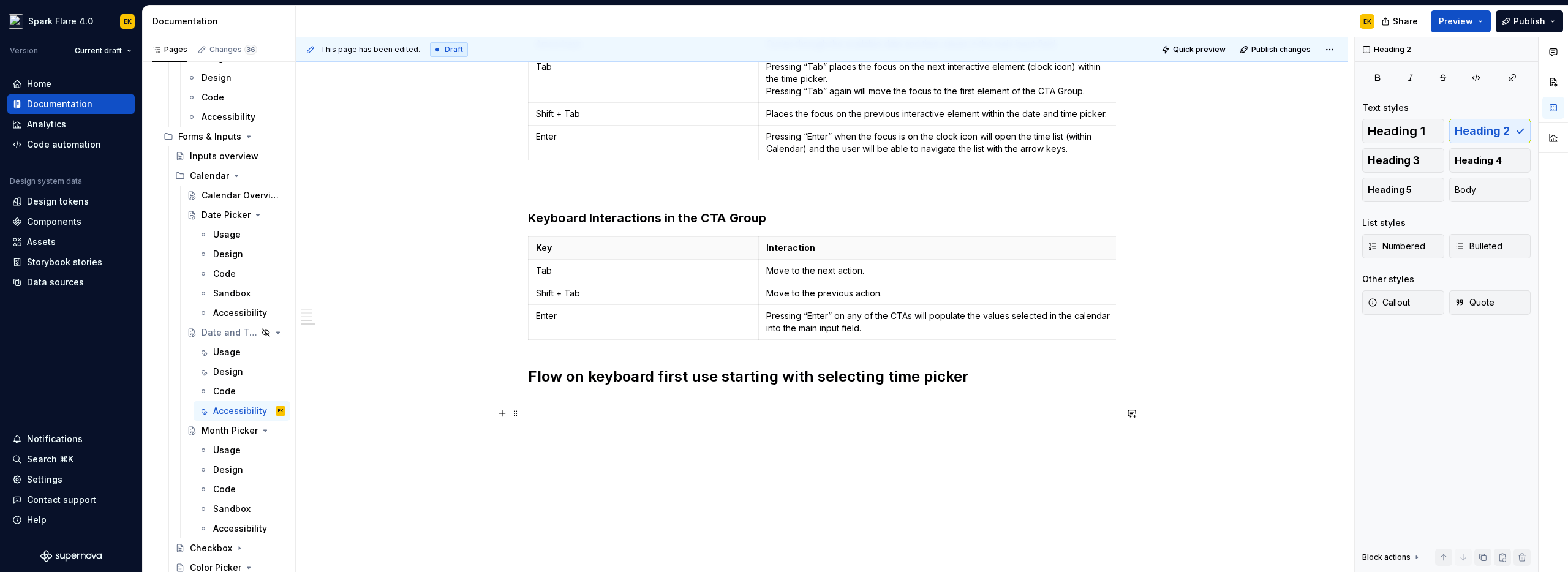
click at [654, 383] on h2 "Flow on keyboard first use starting with selecting time picker" at bounding box center [822, 377] width 588 height 20
click at [1417, 162] on span "Heading 3" at bounding box center [1393, 160] width 52 height 12
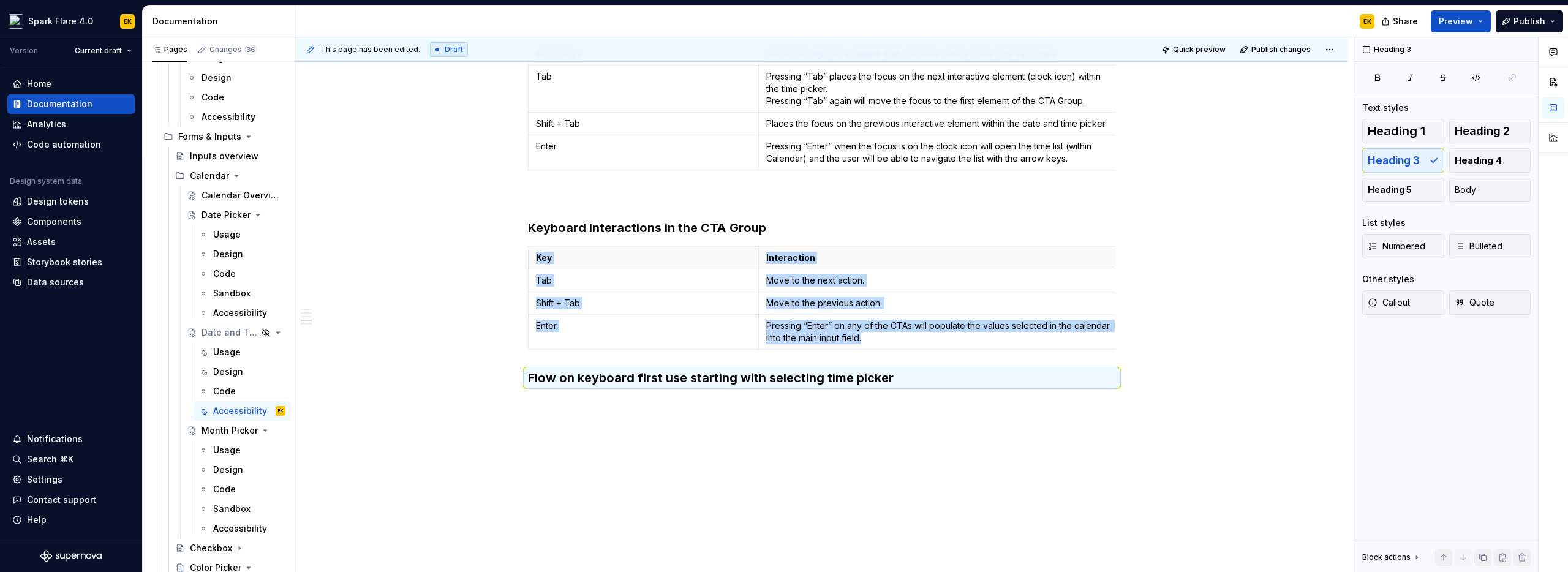
scroll to position [788, 0]
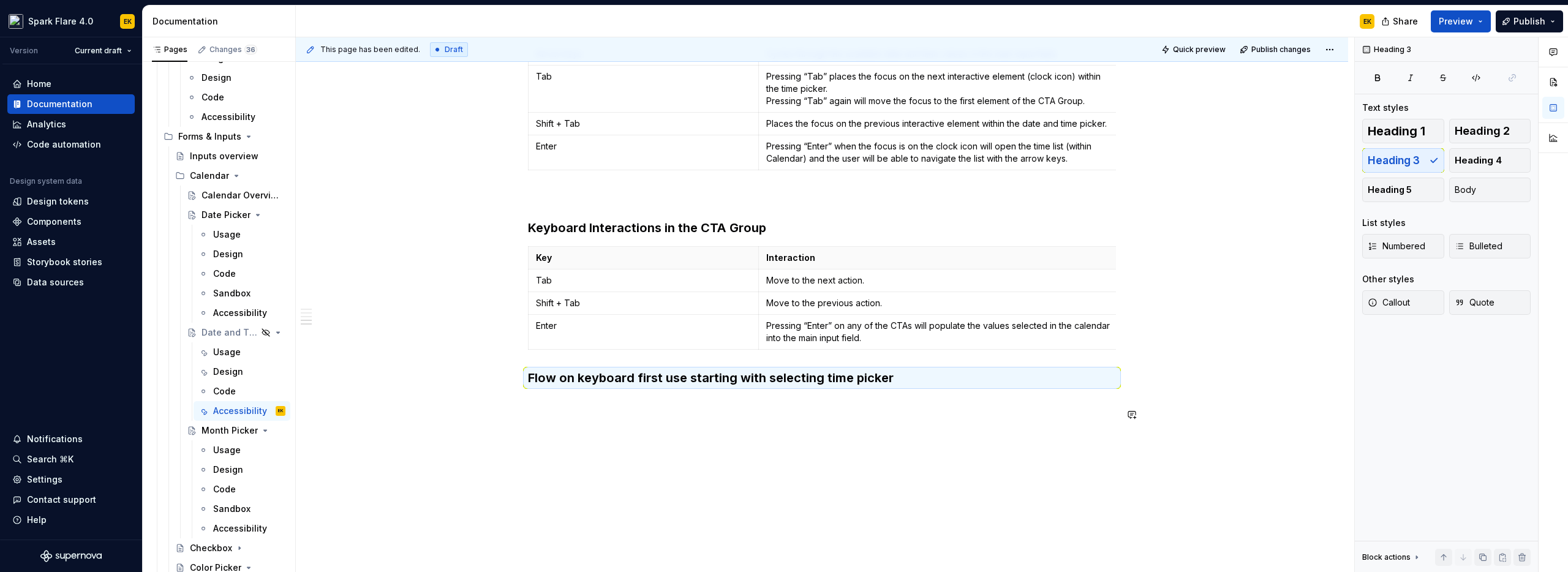
click at [747, 406] on div "Keyboard Interactions in the Main Input Field Key Interaction Tab Defaults the …" at bounding box center [822, 39] width 1052 height 1067
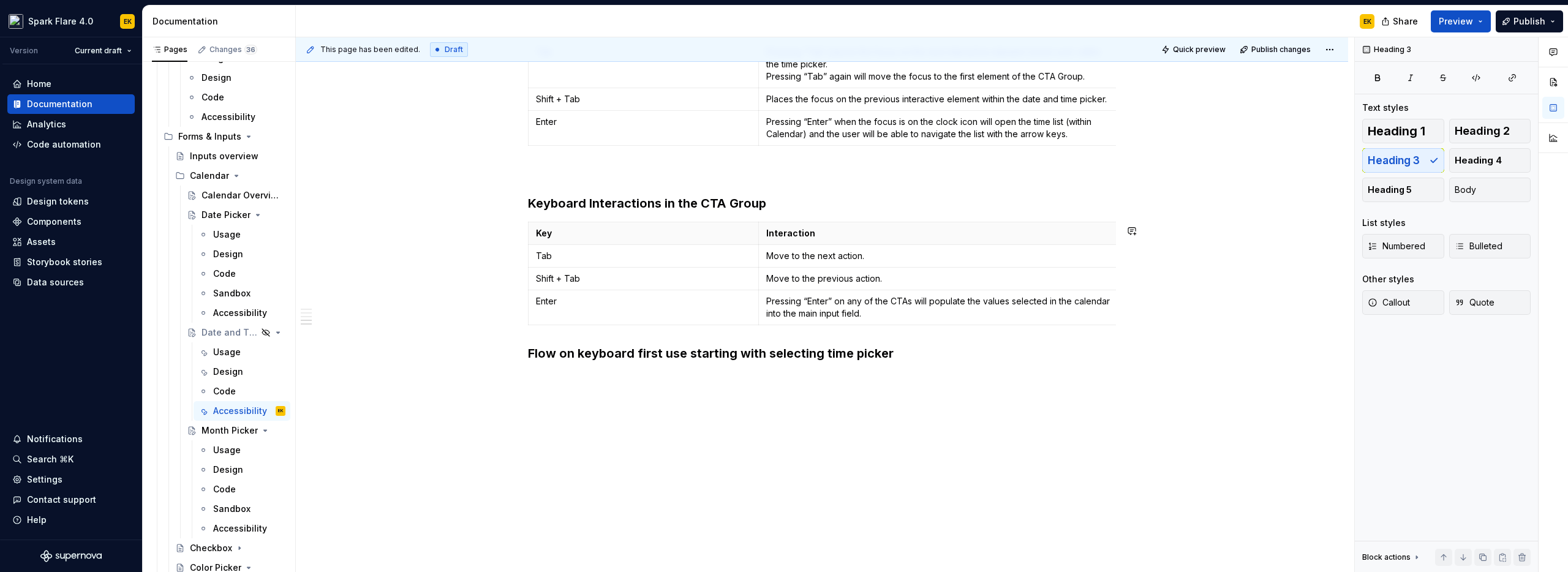
click at [728, 180] on p at bounding box center [822, 172] width 588 height 15
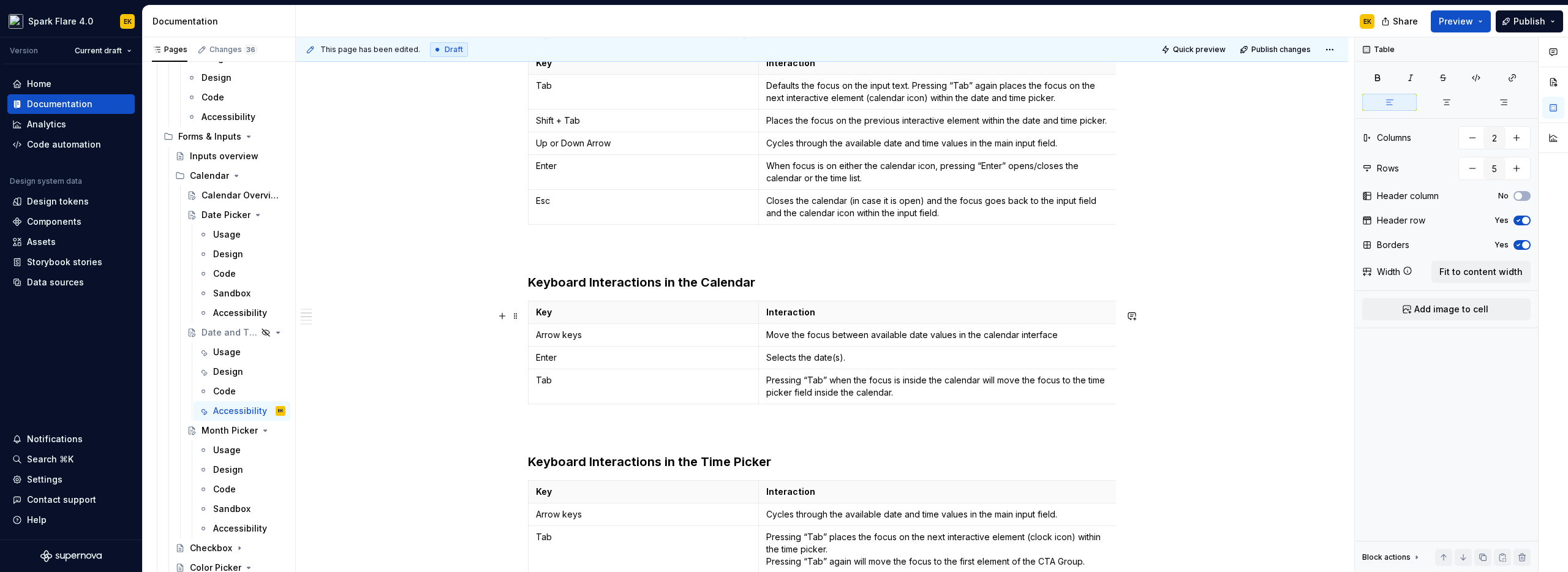
scroll to position [290, 0]
click at [601, 439] on p at bounding box center [822, 431] width 588 height 15
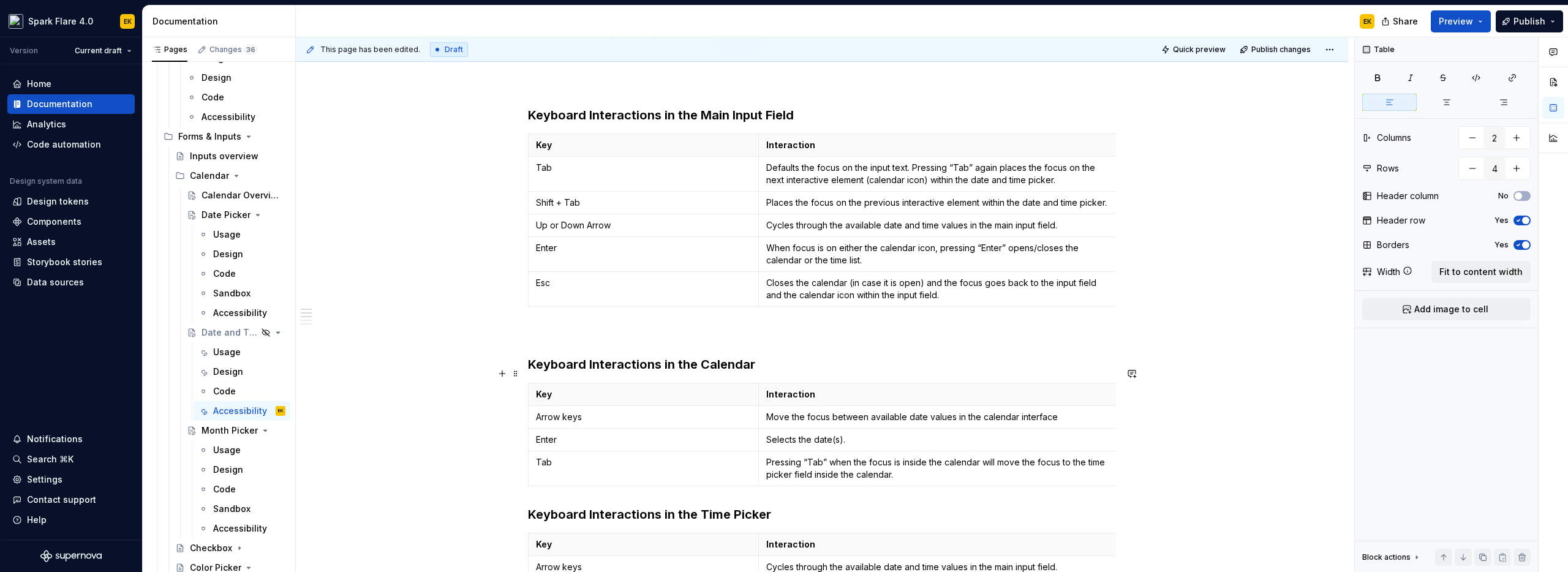
scroll to position [177, 0]
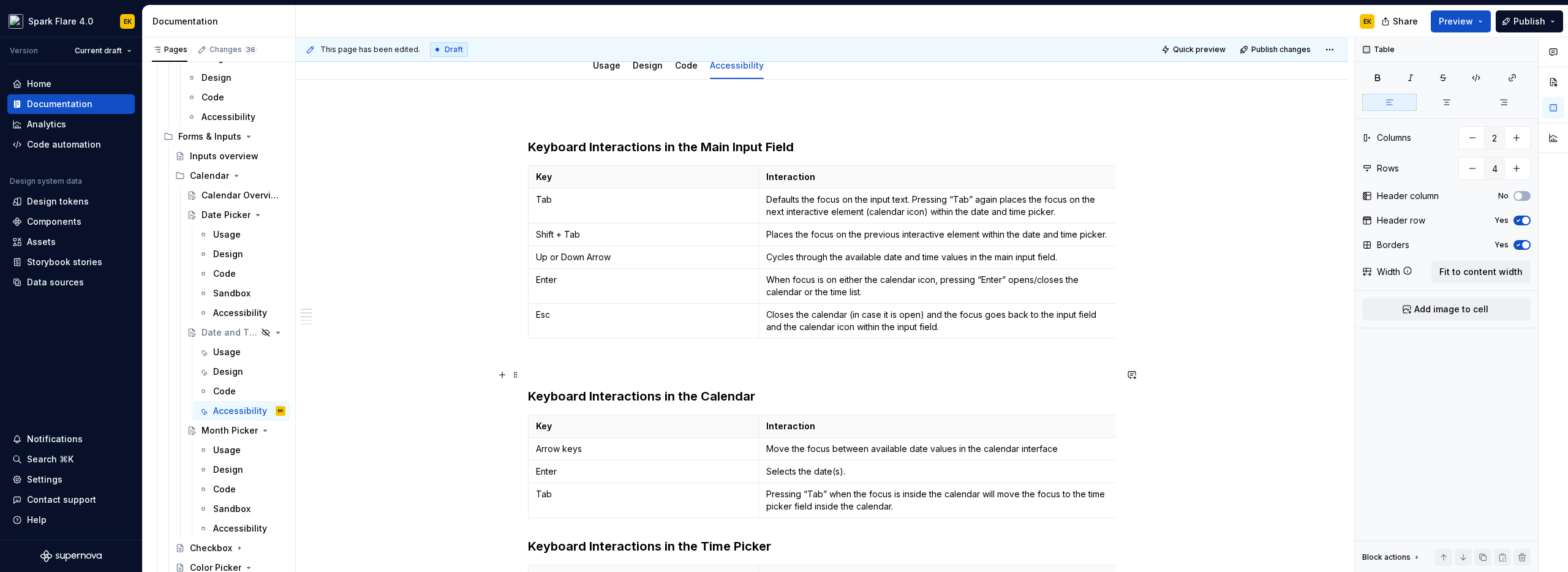
click at [576, 370] on p at bounding box center [822, 365] width 588 height 15
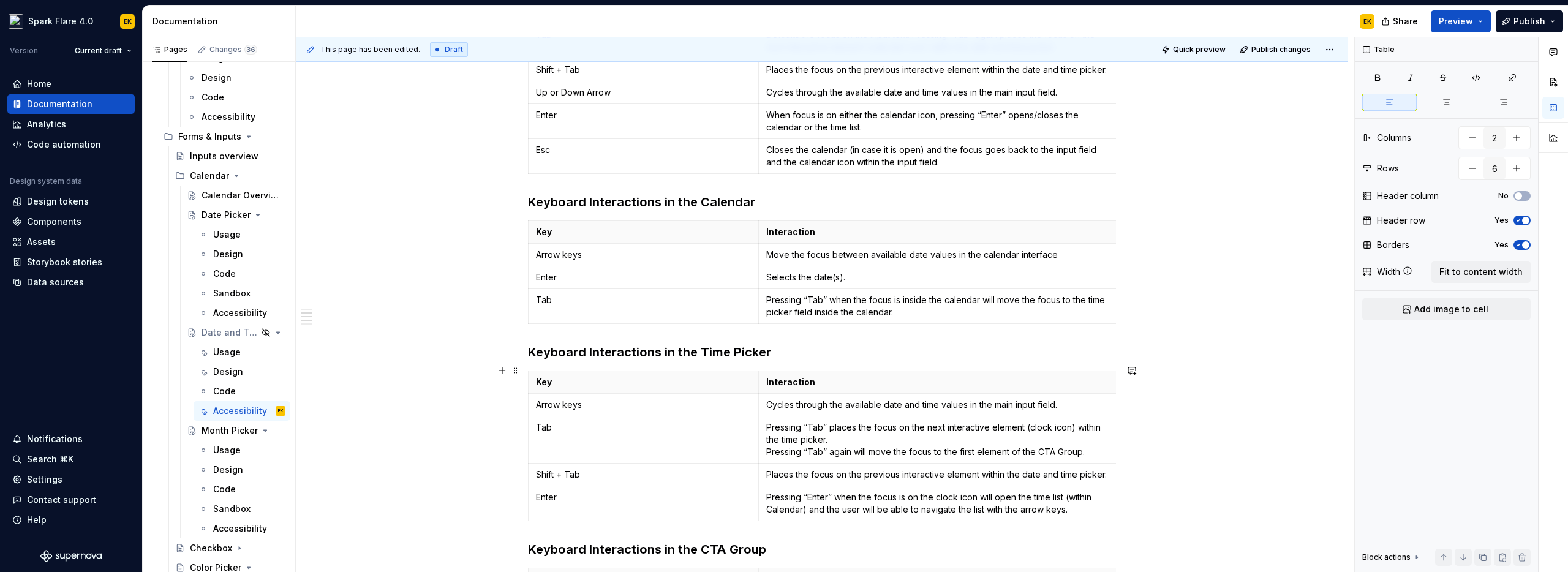
scroll to position [724, 0]
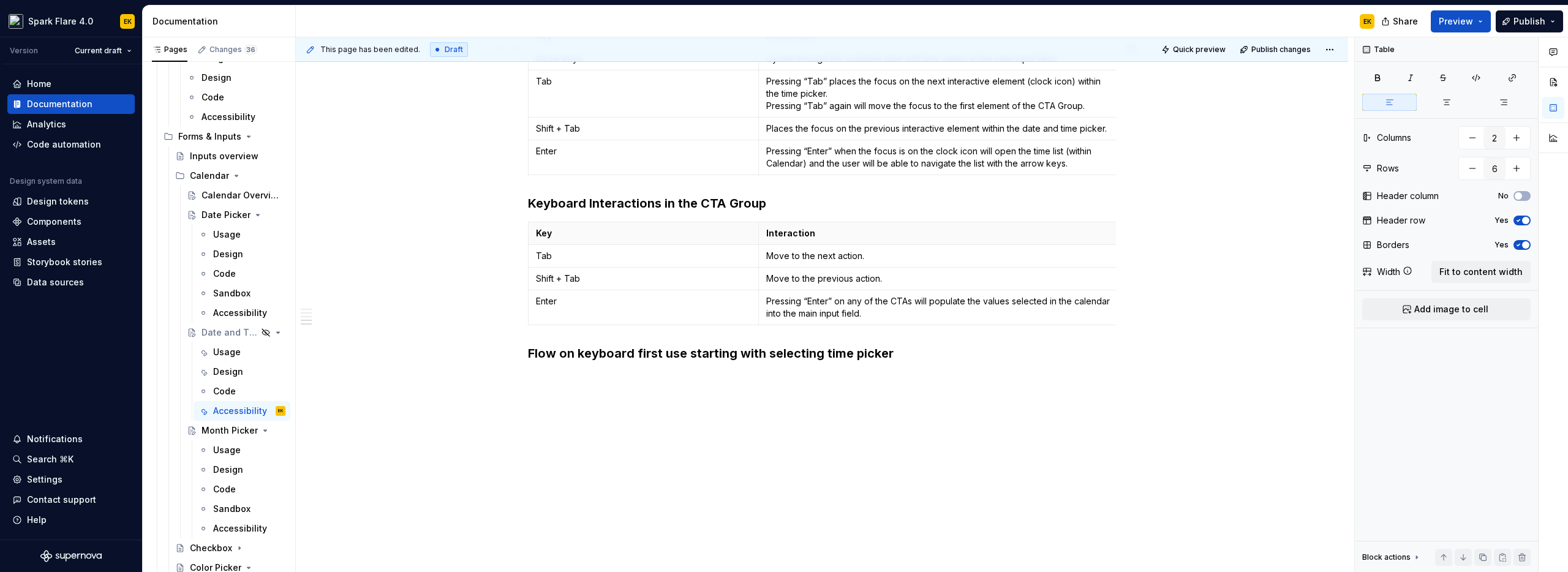
click at [577, 371] on p at bounding box center [822, 378] width 588 height 15
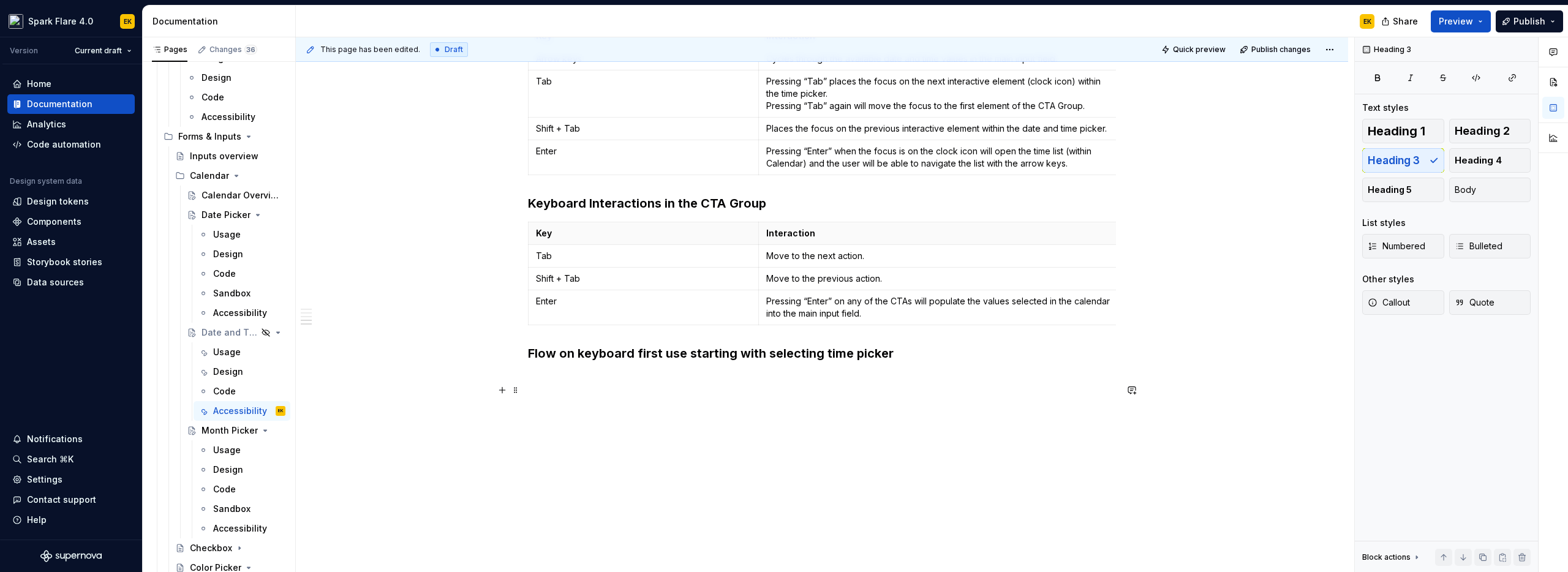
click at [579, 349] on h3 "Flow on keyboard first use starting with selecting time picker" at bounding box center [822, 352] width 588 height 17
click at [773, 350] on h3 "Flow on Keyboard First Use Starting with selecting time picker" at bounding box center [822, 352] width 588 height 17
click at [831, 352] on h3 "Flow on Keyboard First Use Starting with Selecting time picker" at bounding box center [822, 352] width 588 height 17
click at [865, 354] on h3 "Flow on Keyboard First Use Starting with Selecting Time picker" at bounding box center [822, 352] width 588 height 17
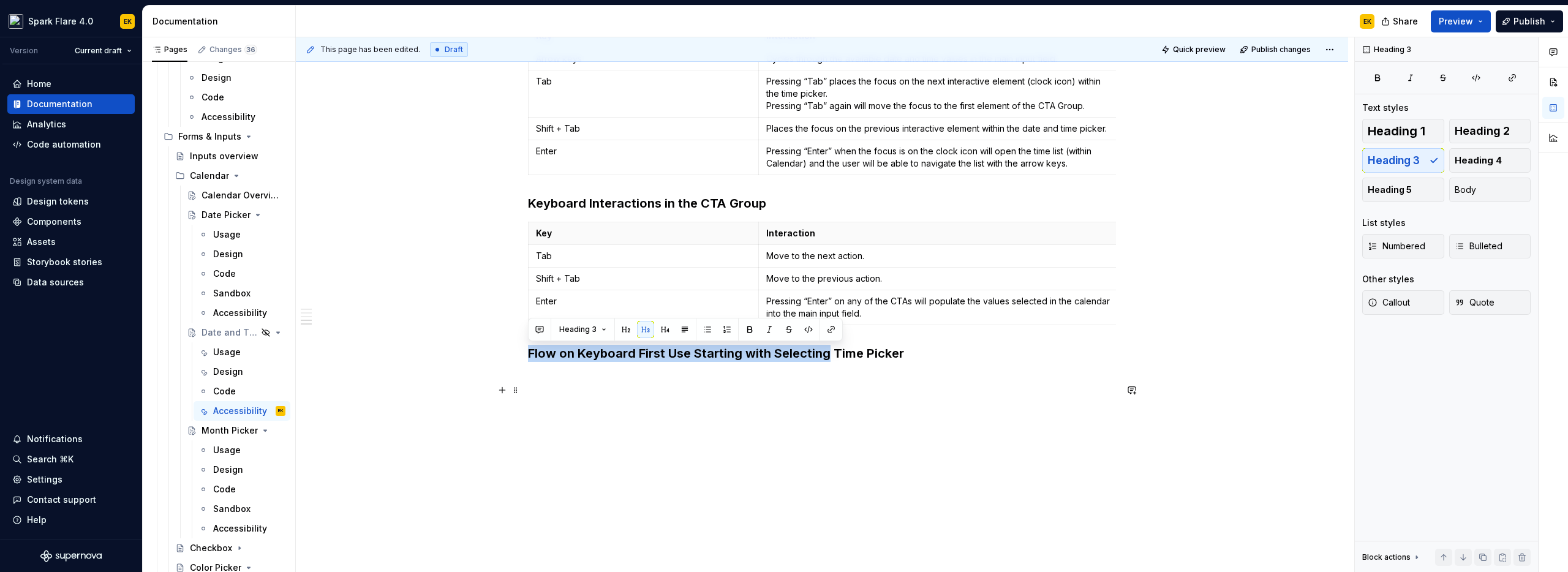
drag, startPoint x: 529, startPoint y: 354, endPoint x: 828, endPoint y: 354, distance: 299.0
click at [828, 354] on h3 "Flow on Keyboard First Use Starting with Selecting Time Picker" at bounding box center [822, 352] width 588 height 17
drag, startPoint x: 621, startPoint y: 350, endPoint x: 727, endPoint y: 355, distance: 106.1
click at [727, 355] on h3 "Keyboard Flow (Time Picker First Time Picker" at bounding box center [822, 352] width 588 height 17
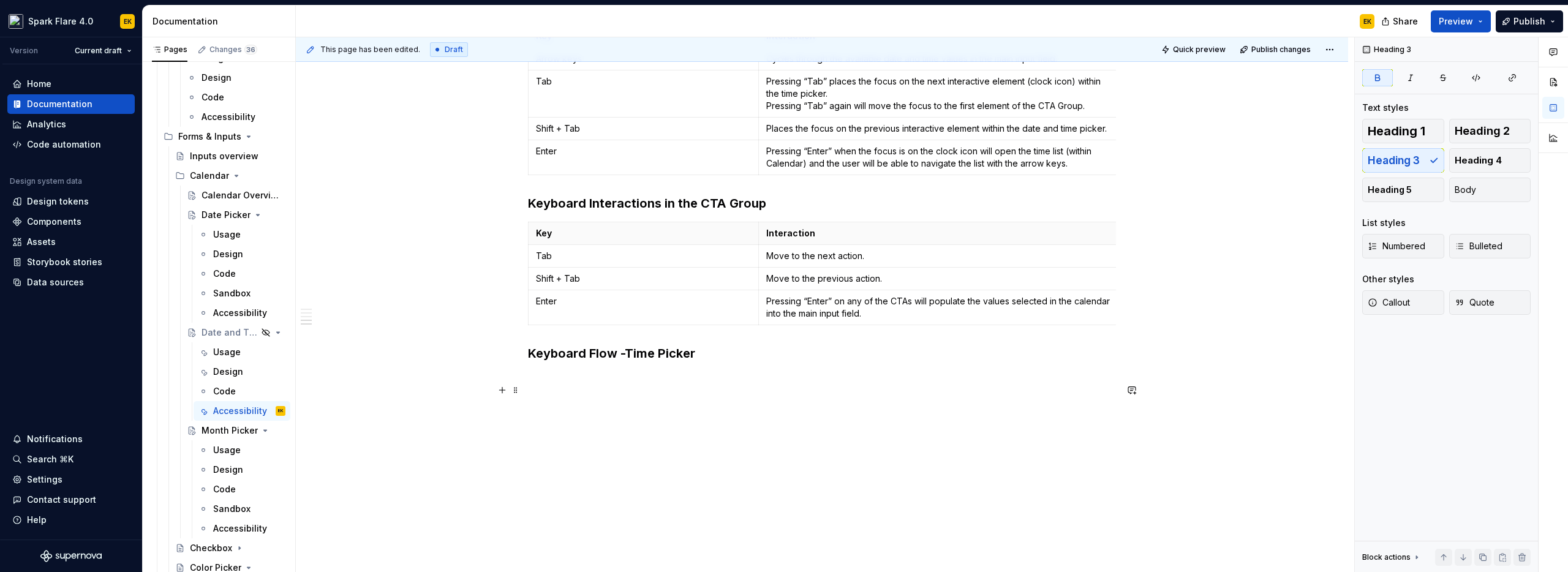
click at [740, 358] on h3 "Keyboard Flow - Time Picker" at bounding box center [822, 352] width 588 height 17
click at [702, 375] on p at bounding box center [822, 378] width 588 height 15
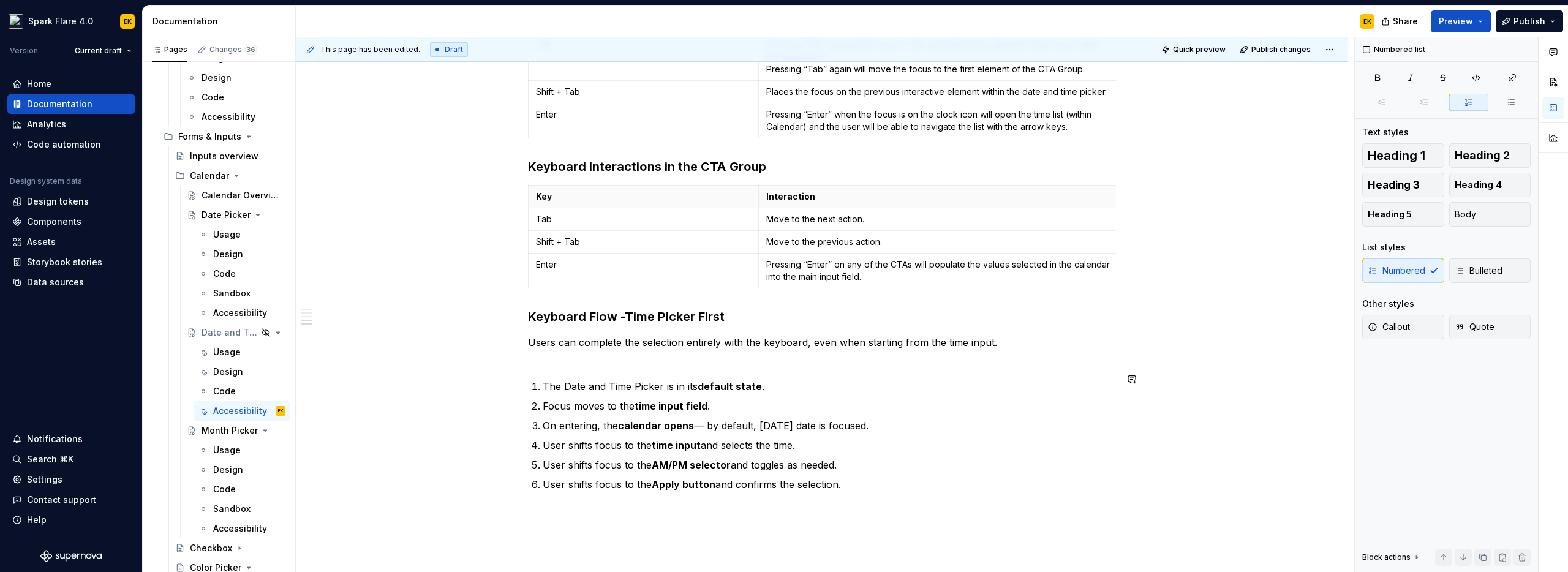
click at [565, 412] on div "Keyboard Interactions in the Main Input Field Key Interaction Tab Defaults the …" at bounding box center [822, 27] width 588 height 930
click at [562, 364] on p "Users can complete the selection entirely with the keyboard, even when starting…" at bounding box center [822, 349] width 588 height 30
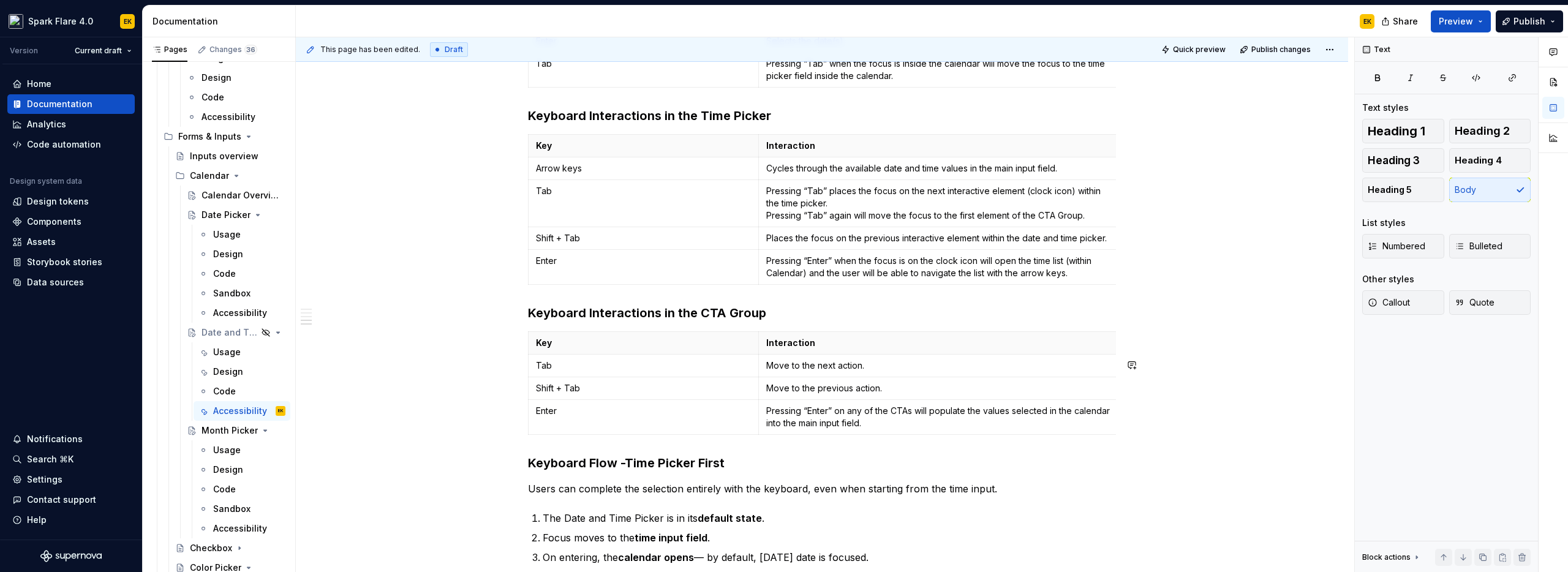
scroll to position [0, 0]
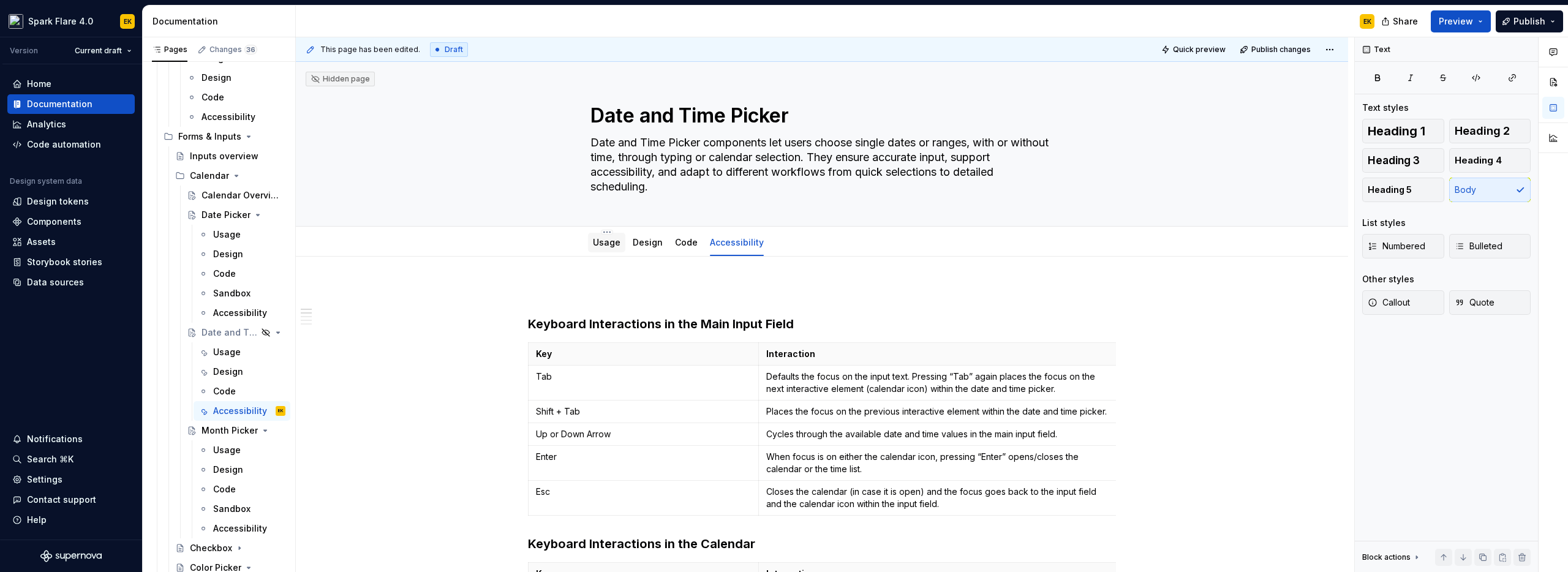
click at [607, 243] on link "Usage" at bounding box center [607, 241] width 28 height 11
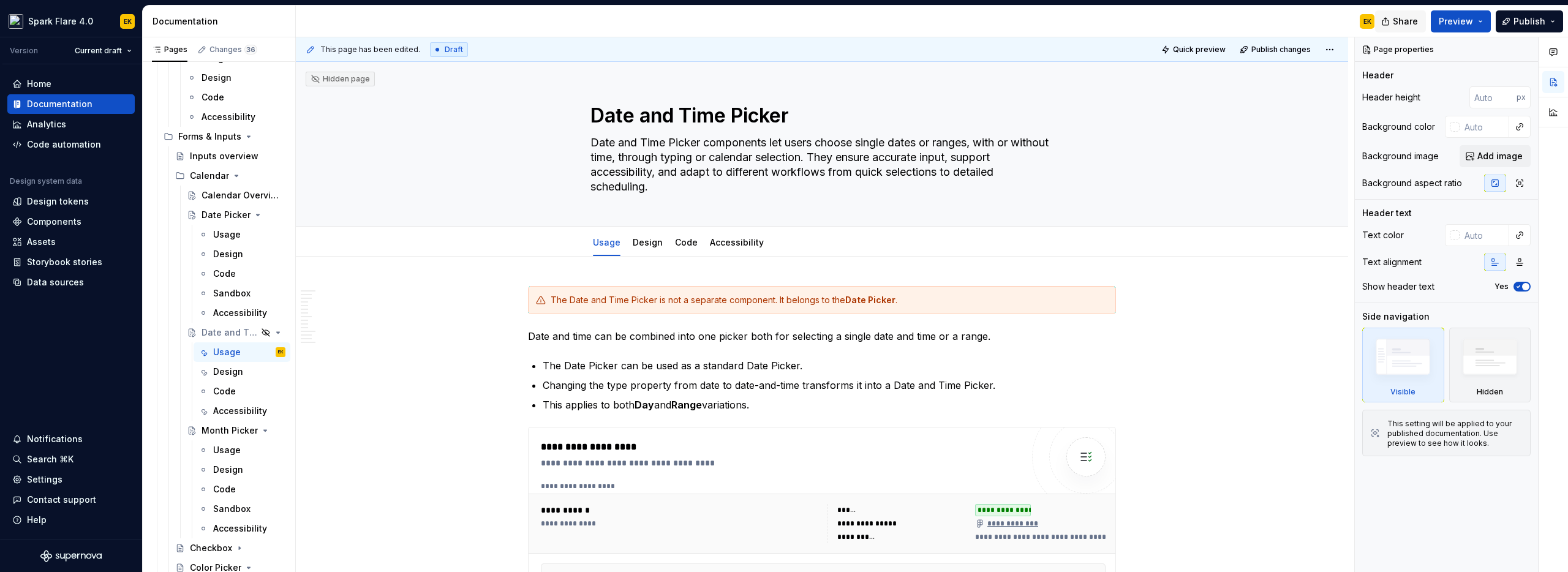
click at [1421, 17] on button "Share" at bounding box center [1400, 22] width 50 height 22
click at [1390, 72] on span "Copy link" at bounding box center [1391, 71] width 40 height 12
type textarea "*"
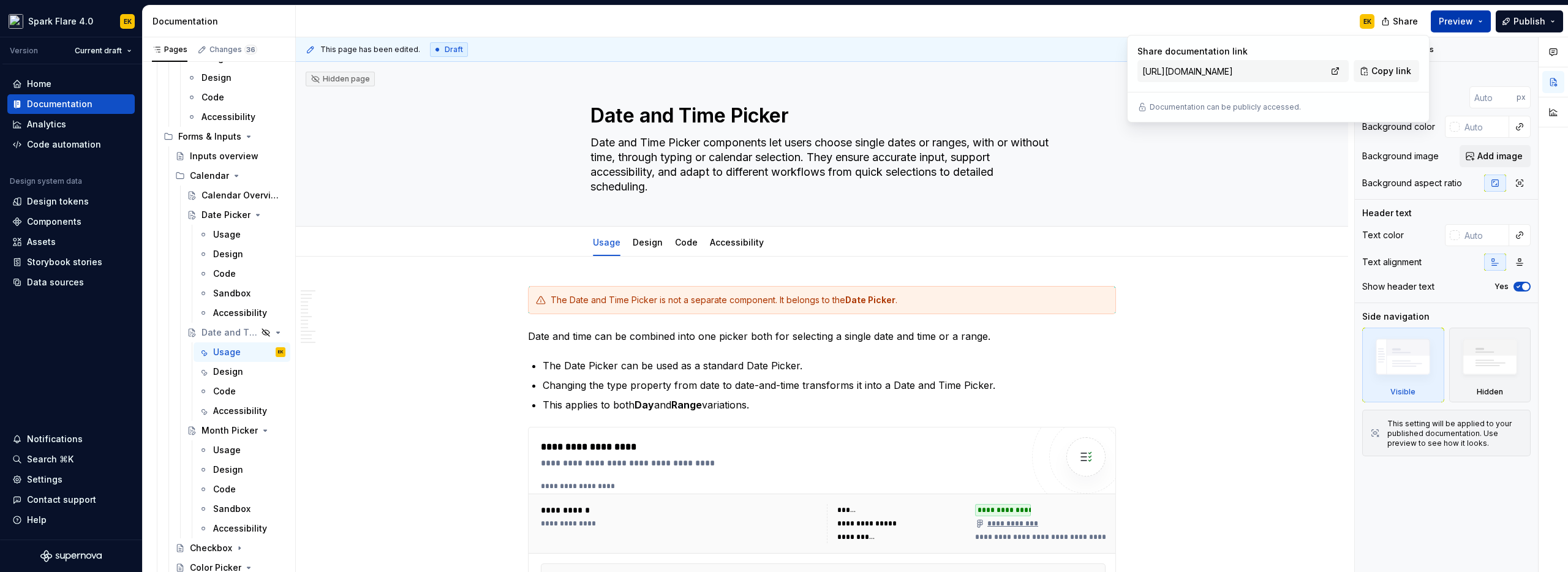
click at [1462, 19] on span "Preview" at bounding box center [1455, 21] width 35 height 12
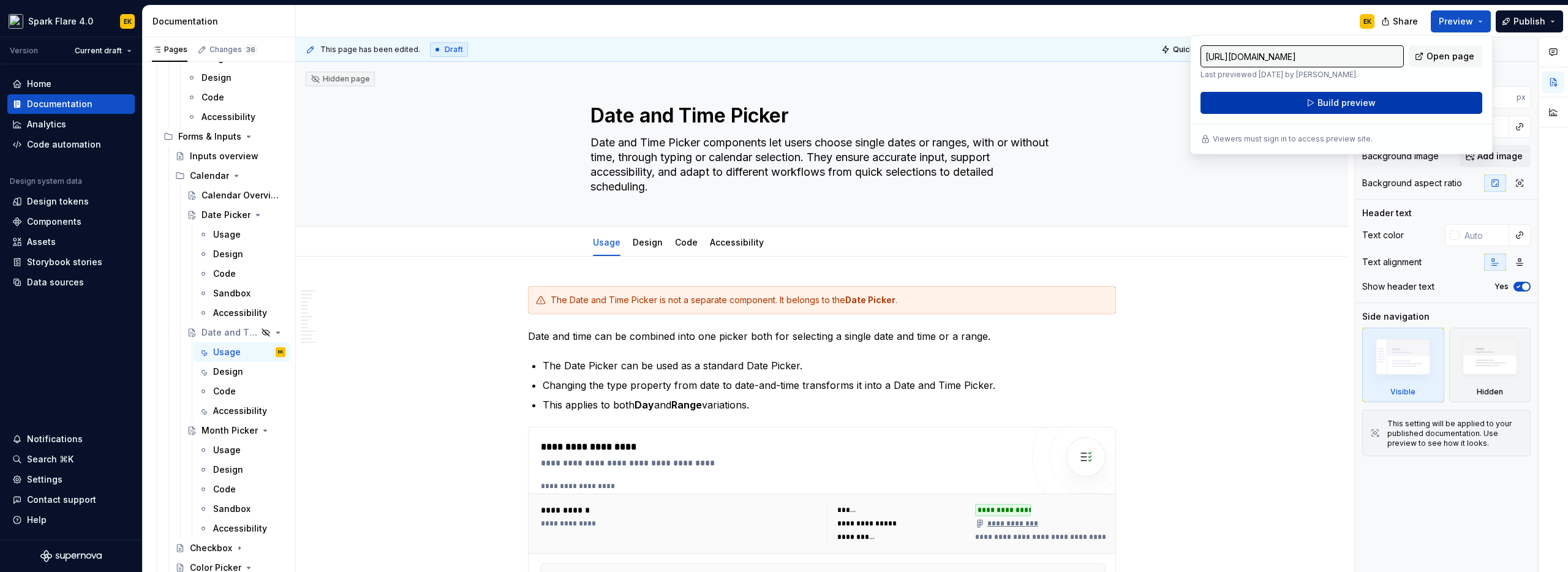
click at [1389, 102] on button "Build preview" at bounding box center [1340, 103] width 282 height 22
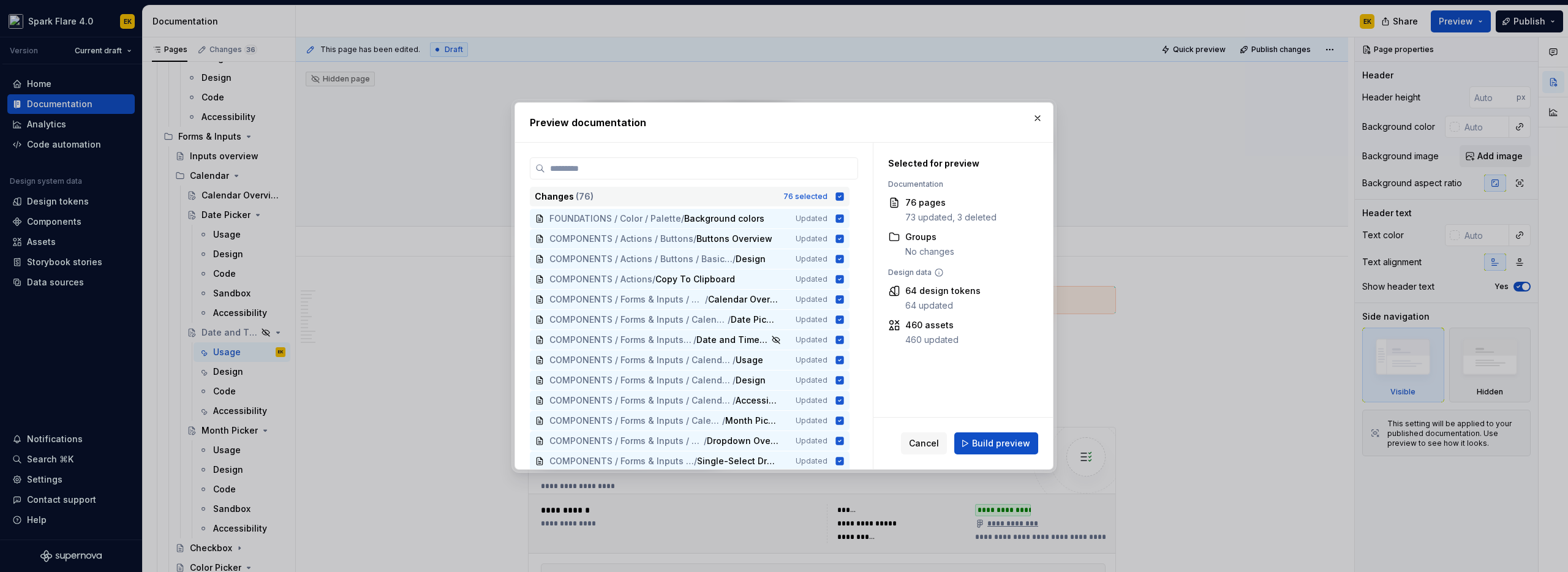
click at [838, 197] on icon at bounding box center [839, 197] width 10 height 10
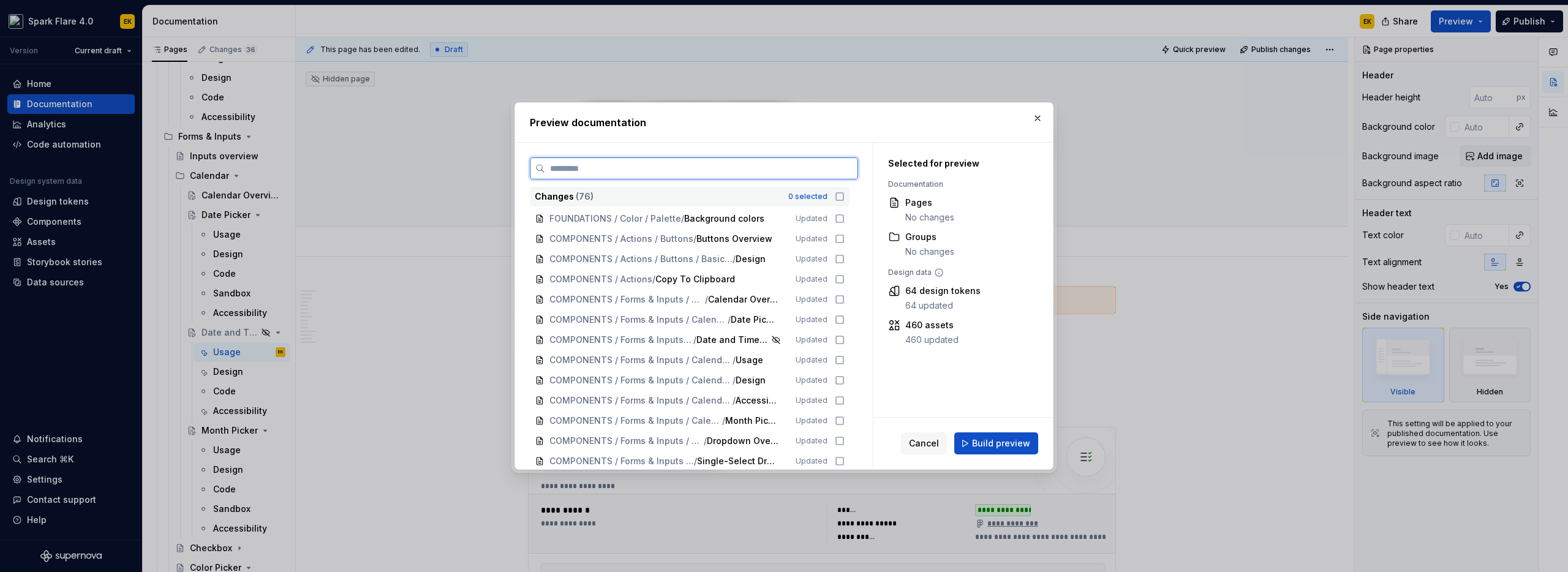
click at [810, 165] on input "search" at bounding box center [701, 168] width 312 height 12
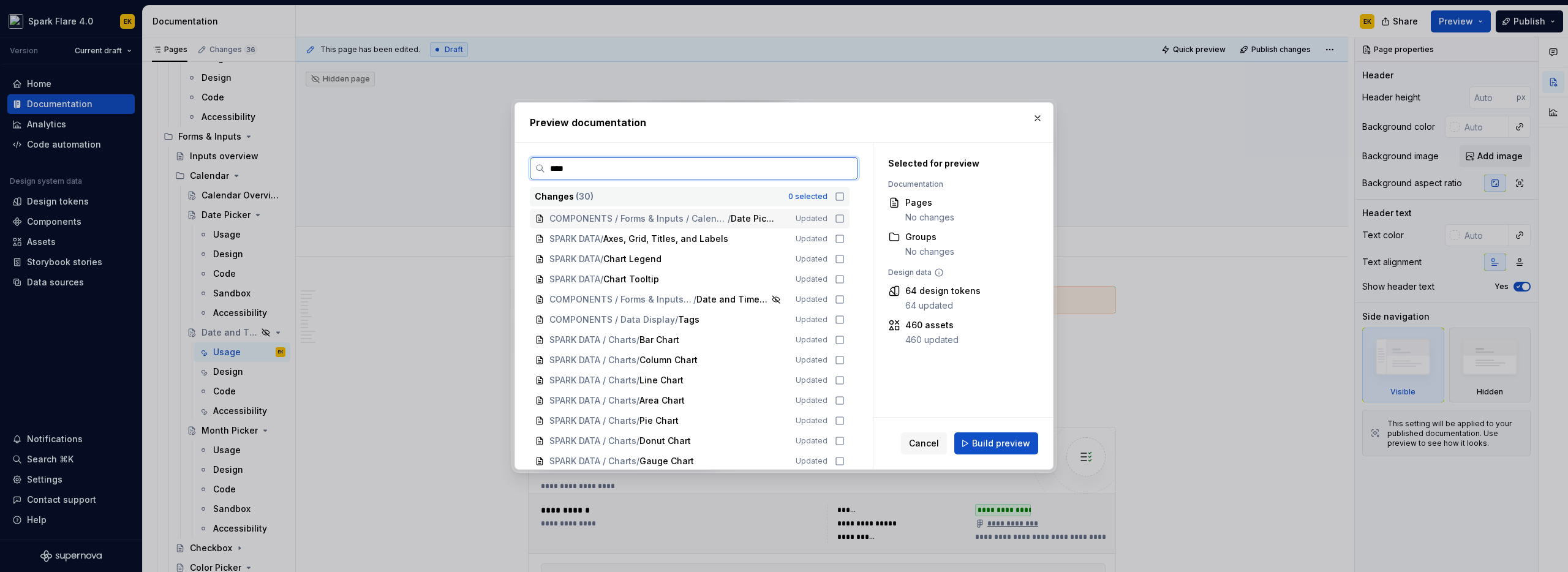
type input "****"
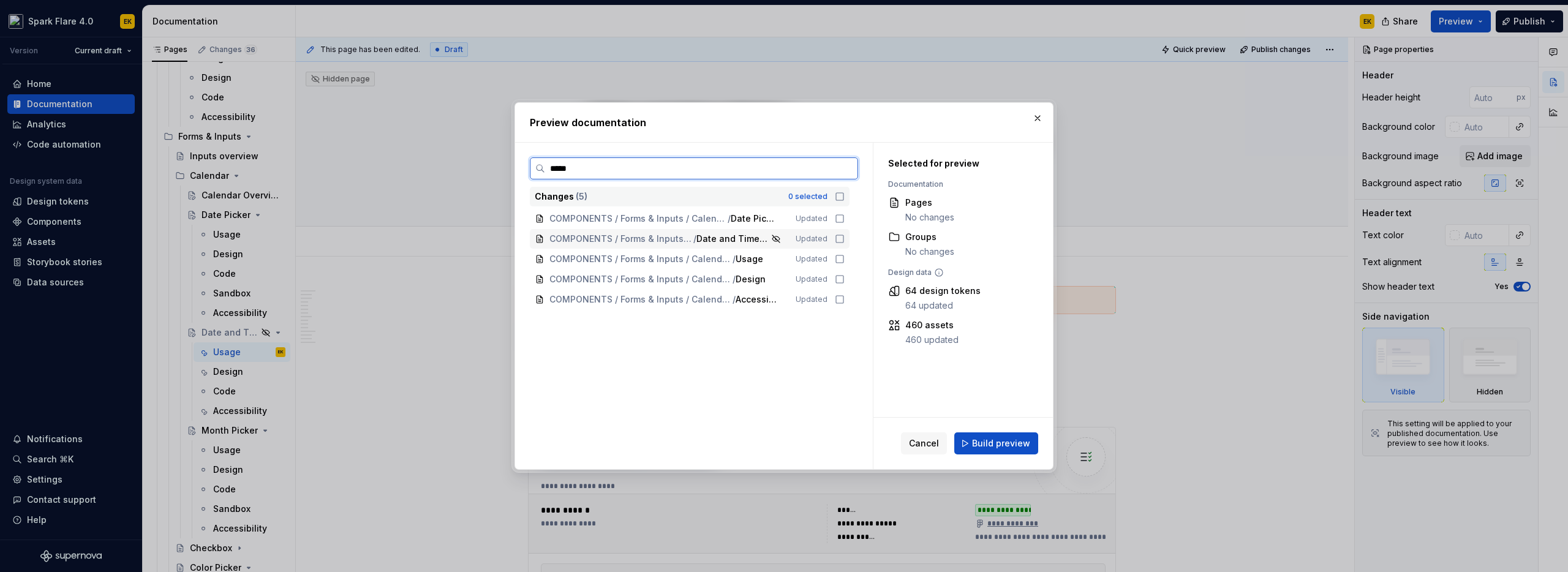
click at [841, 237] on icon at bounding box center [839, 238] width 10 height 10
click at [1014, 439] on span "Build preview" at bounding box center [1001, 443] width 58 height 12
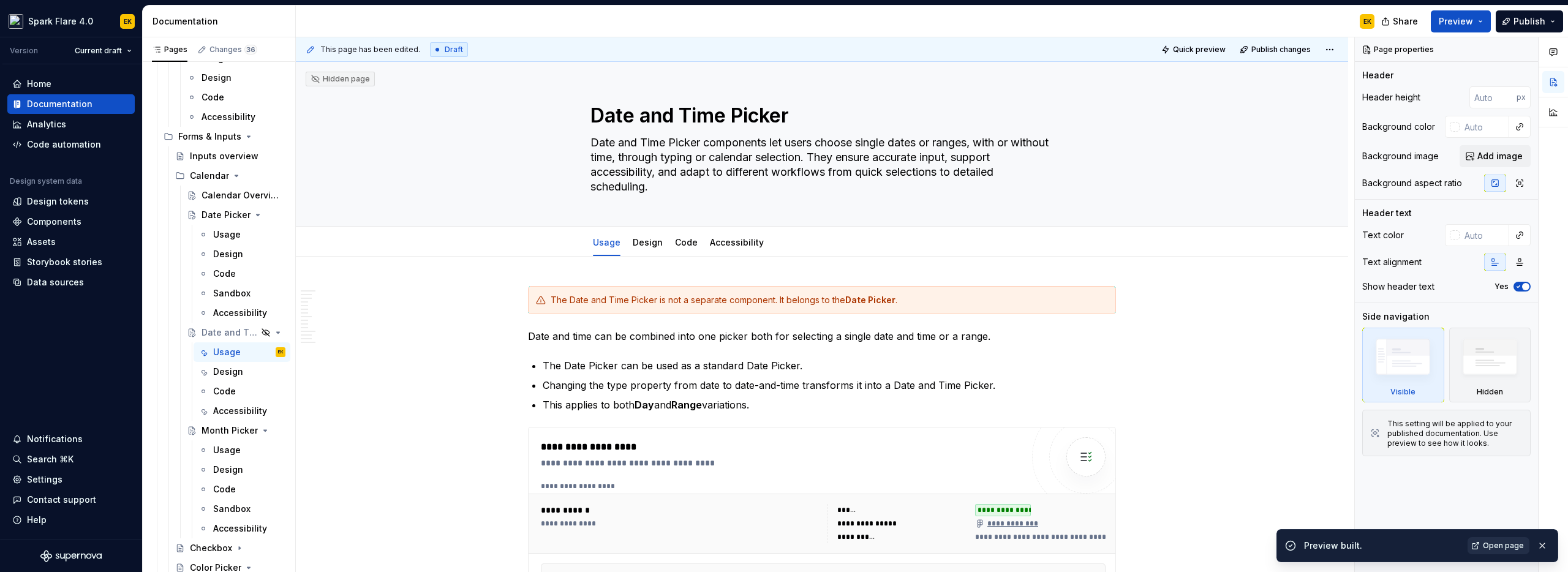
click at [1484, 546] on link "Open page" at bounding box center [1498, 544] width 61 height 17
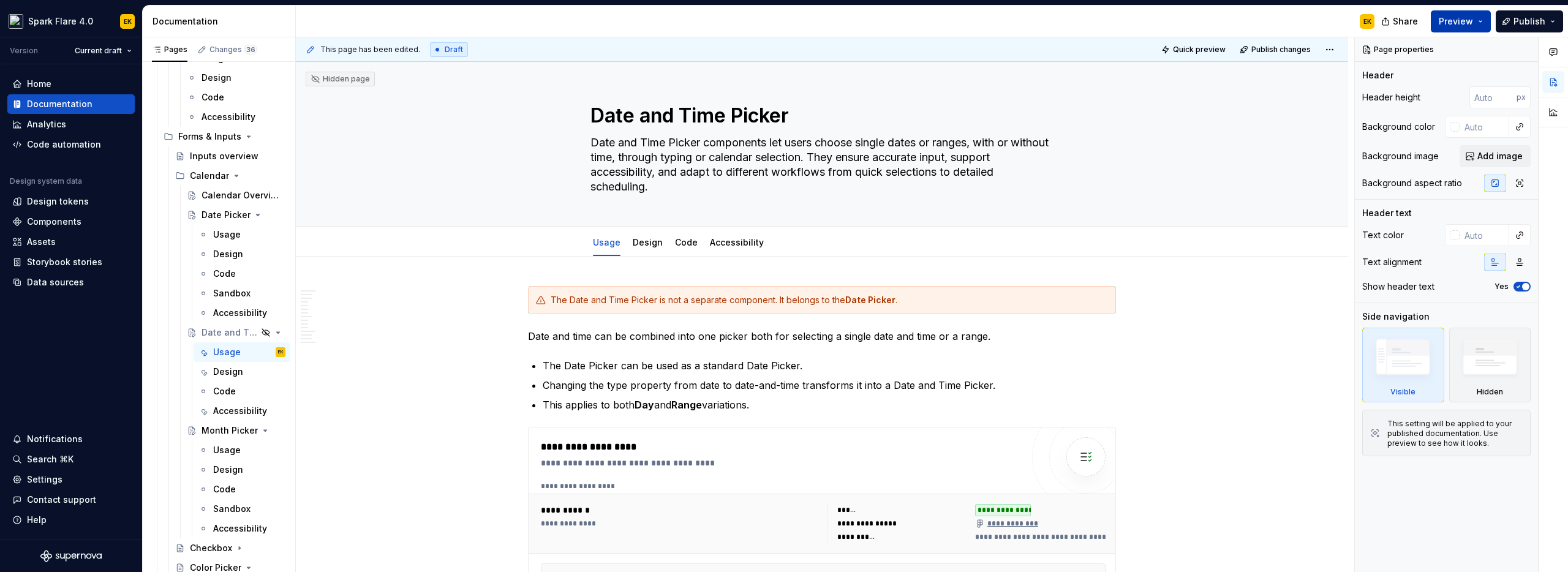
click at [1478, 25] on button "Preview" at bounding box center [1460, 22] width 60 height 22
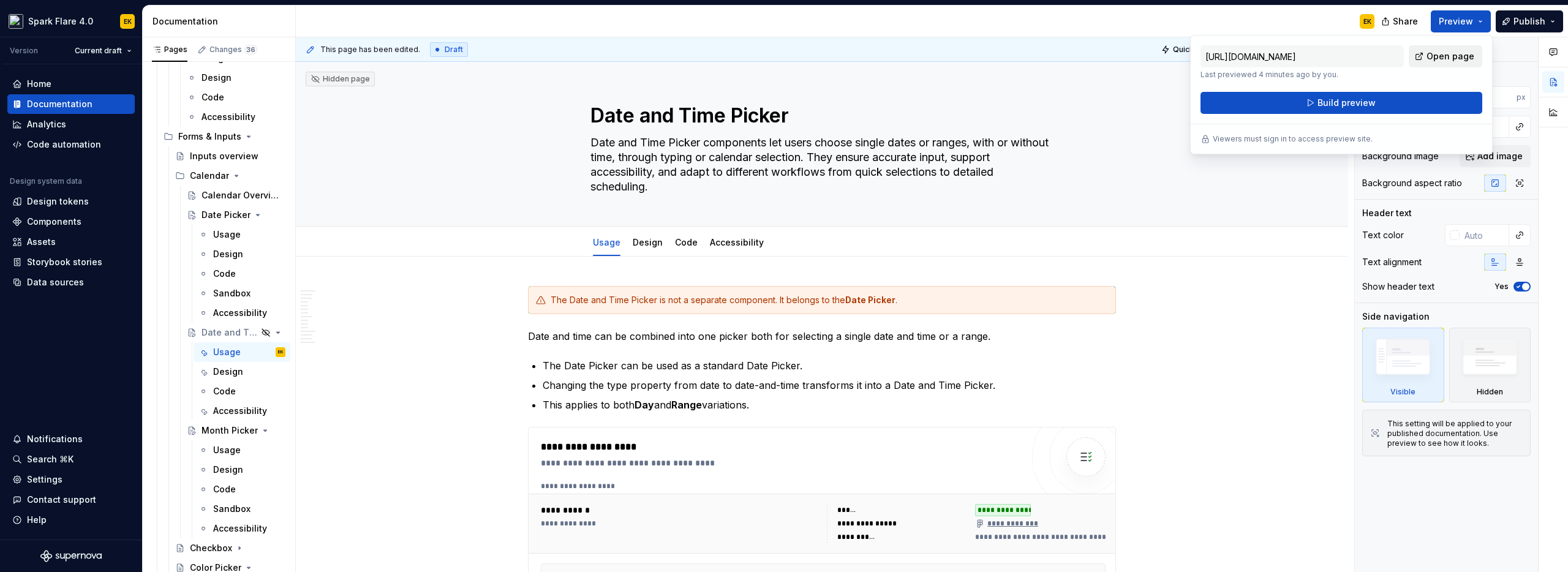
click at [1461, 60] on span "Open page" at bounding box center [1450, 56] width 48 height 12
click at [1412, 25] on span "Share" at bounding box center [1405, 21] width 25 height 12
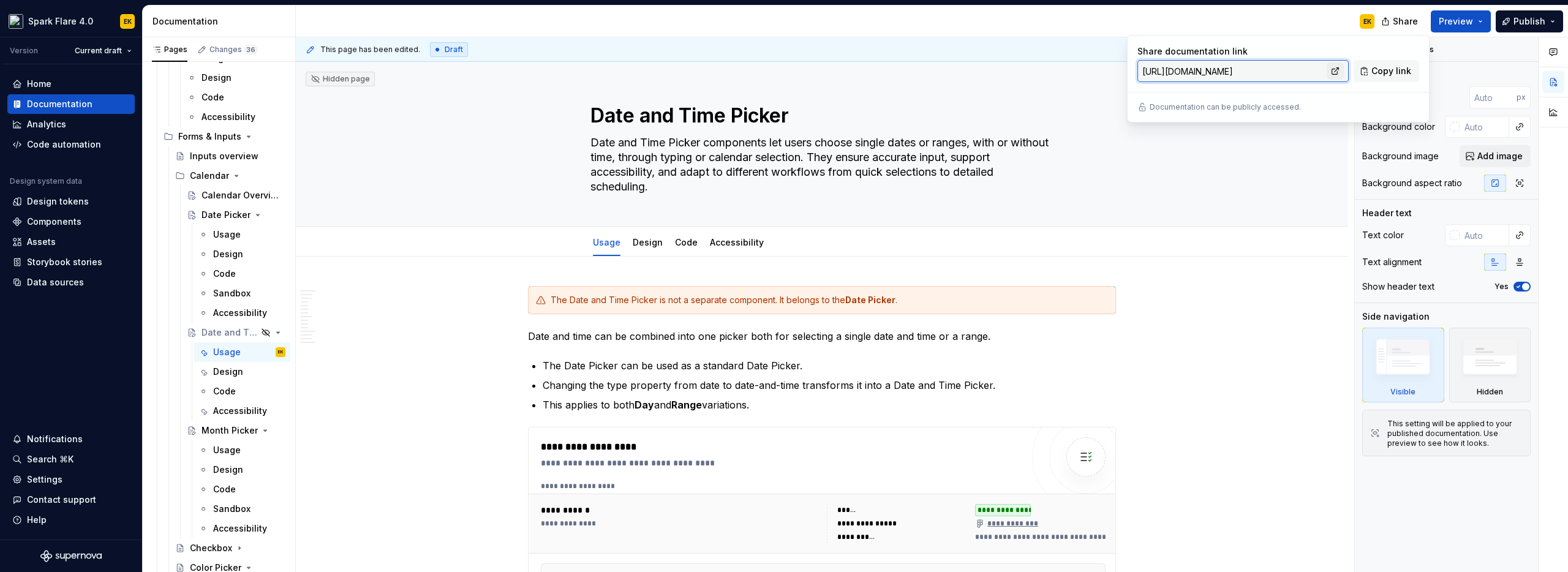
click at [1339, 74] on link at bounding box center [1334, 70] width 17 height 17
click at [1537, 25] on span "Publish" at bounding box center [1529, 21] width 32 height 12
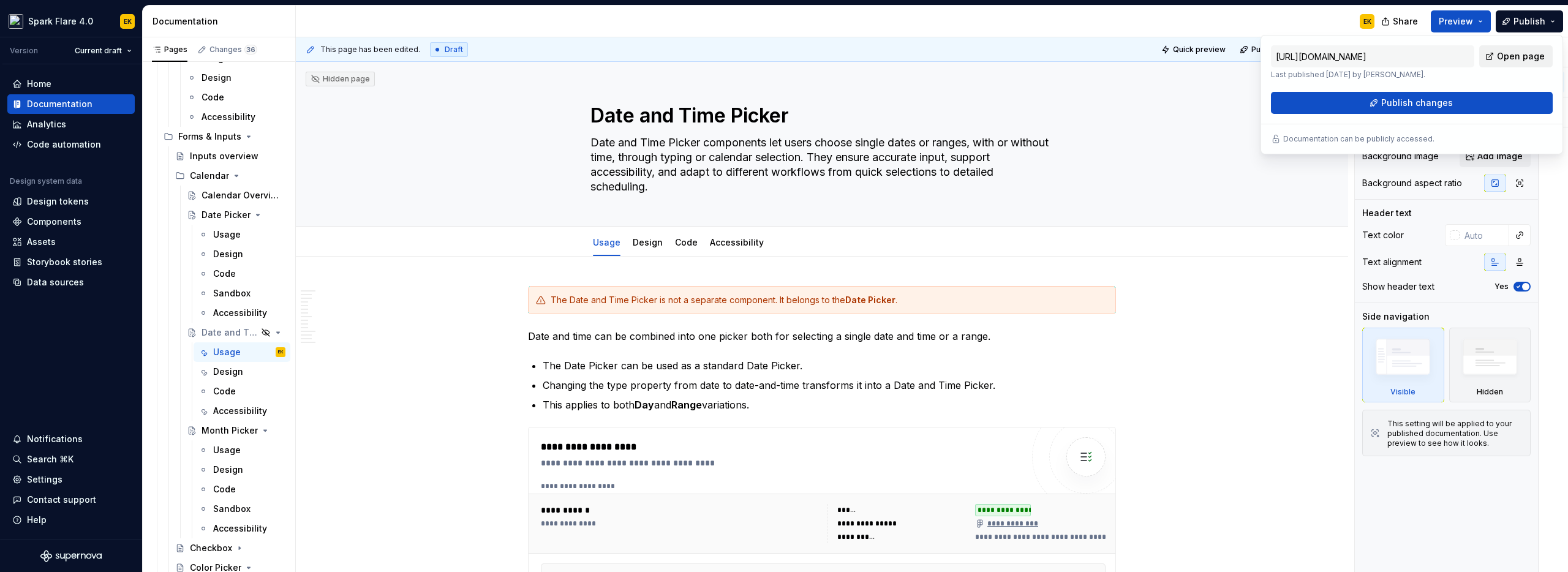
click at [1524, 57] on span "Open page" at bounding box center [1520, 56] width 48 height 12
click at [1416, 20] on span "Share" at bounding box center [1405, 21] width 25 height 12
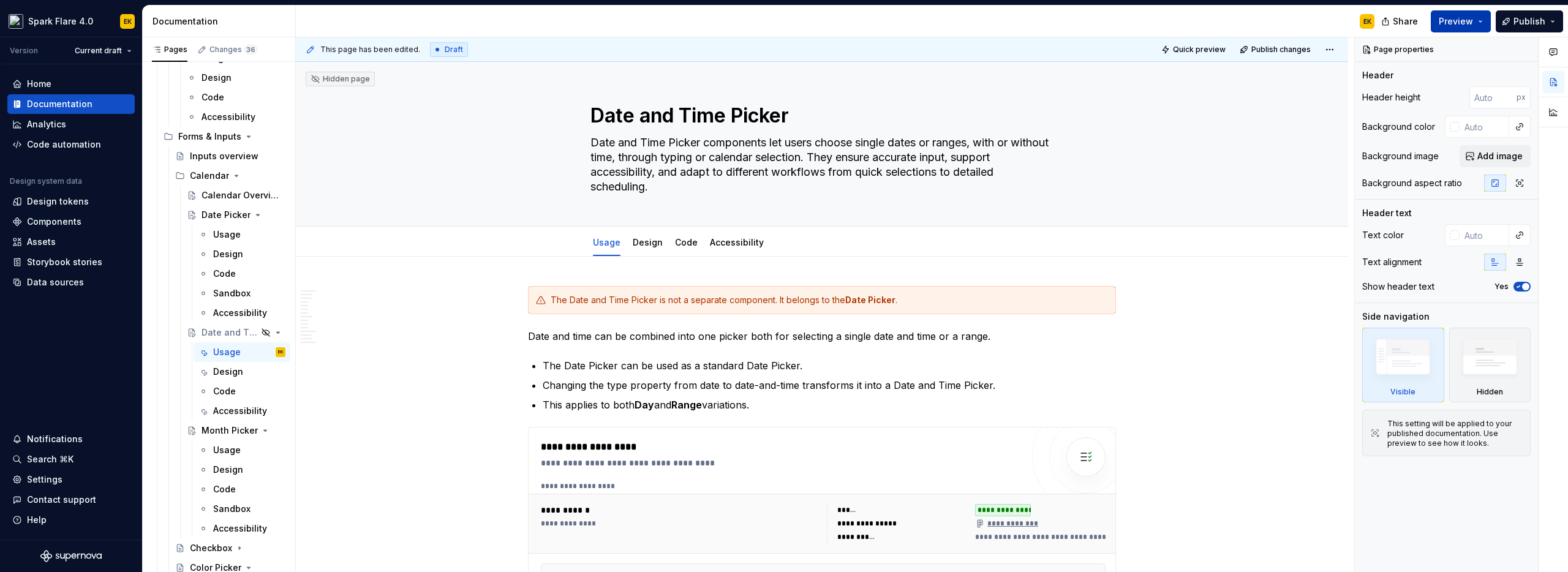
click at [1488, 19] on button "Preview" at bounding box center [1460, 22] width 60 height 22
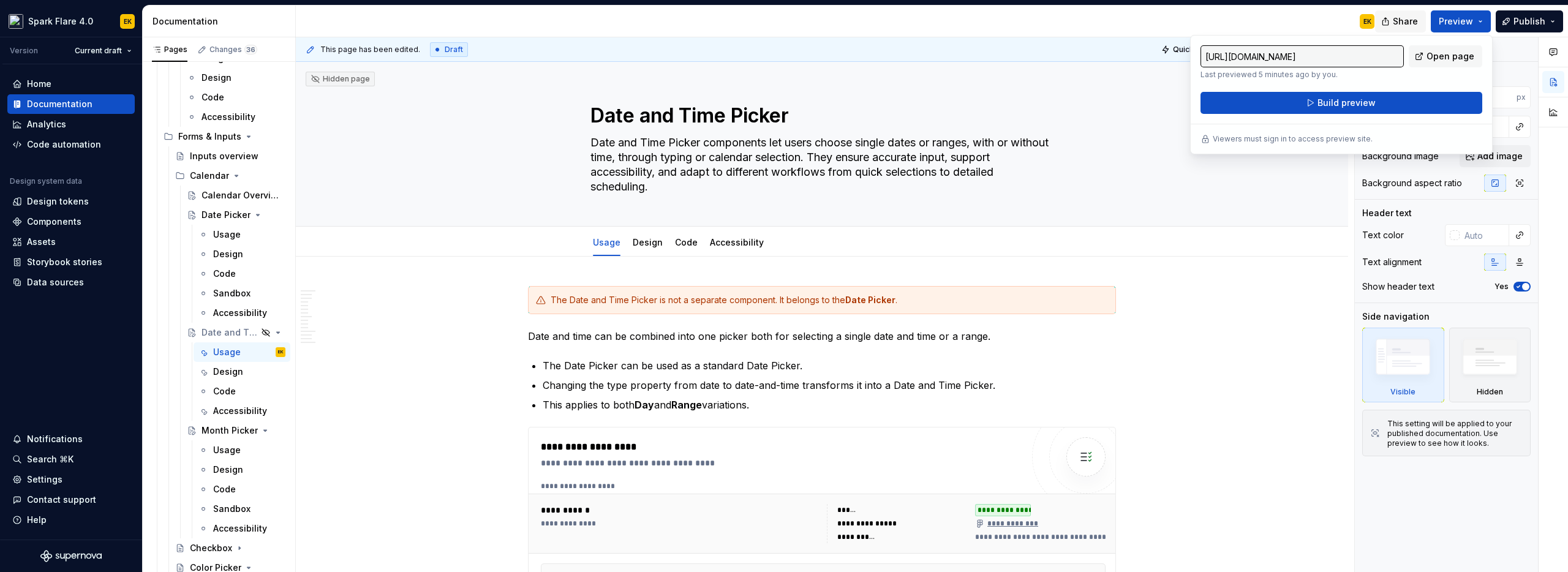
click at [1411, 27] on span "Share" at bounding box center [1405, 21] width 25 height 12
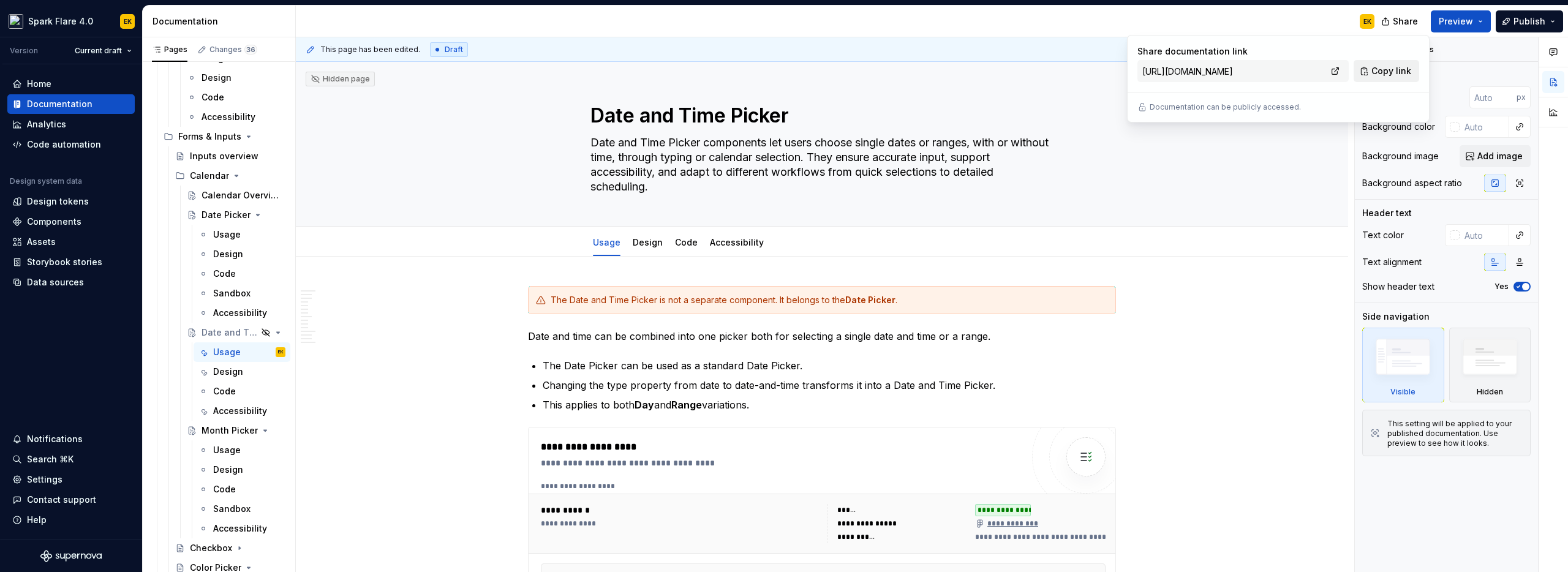
click at [1391, 73] on span "Copy link" at bounding box center [1391, 71] width 40 height 12
type textarea "*"
